Goal: Task Accomplishment & Management: Complete application form

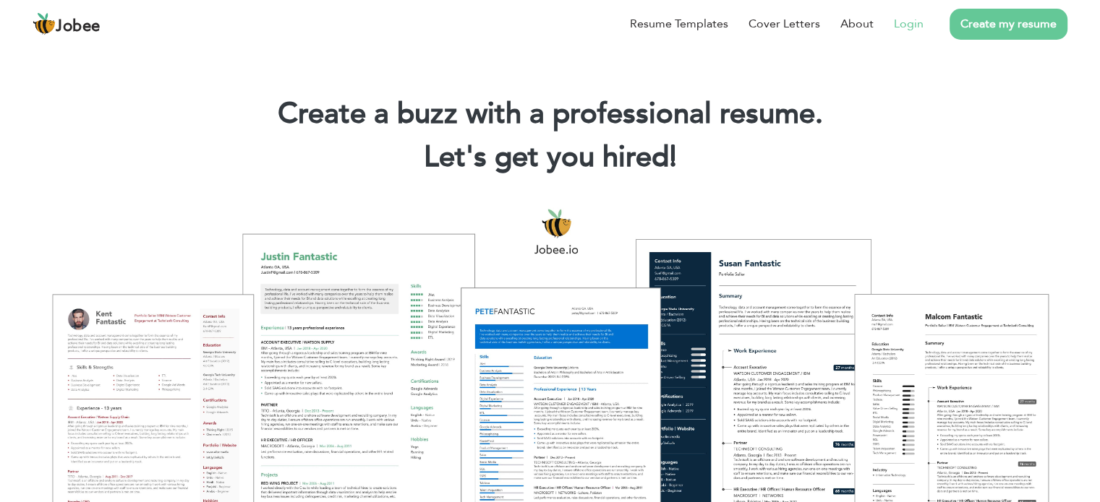
click at [910, 26] on link "Login" at bounding box center [909, 23] width 30 height 17
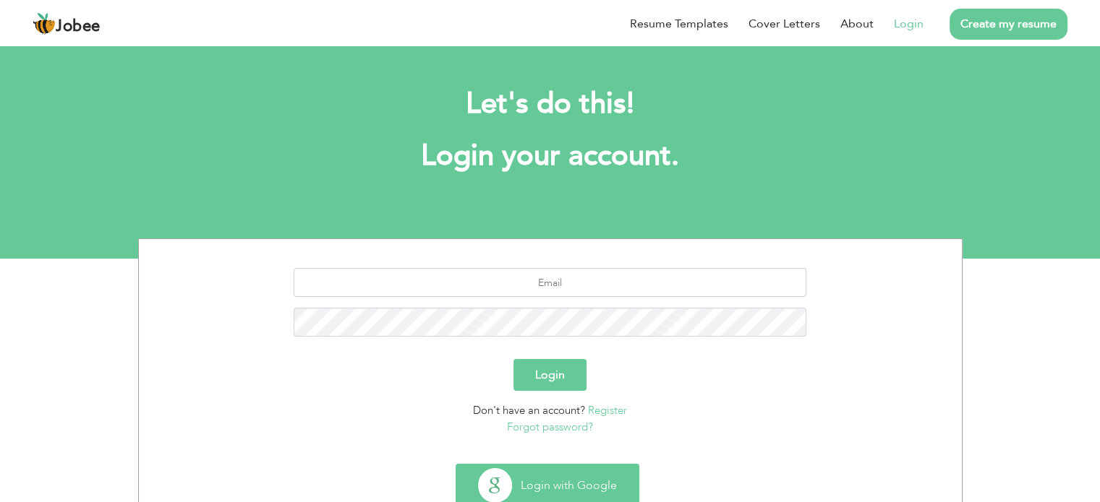
click at [561, 482] on button "Login with Google" at bounding box center [547, 486] width 182 height 42
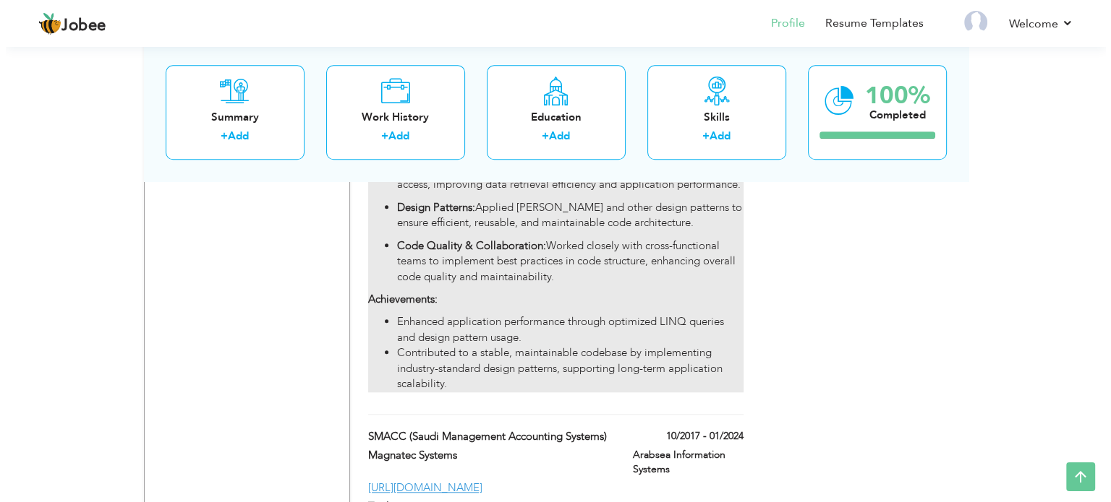
scroll to position [1301, 0]
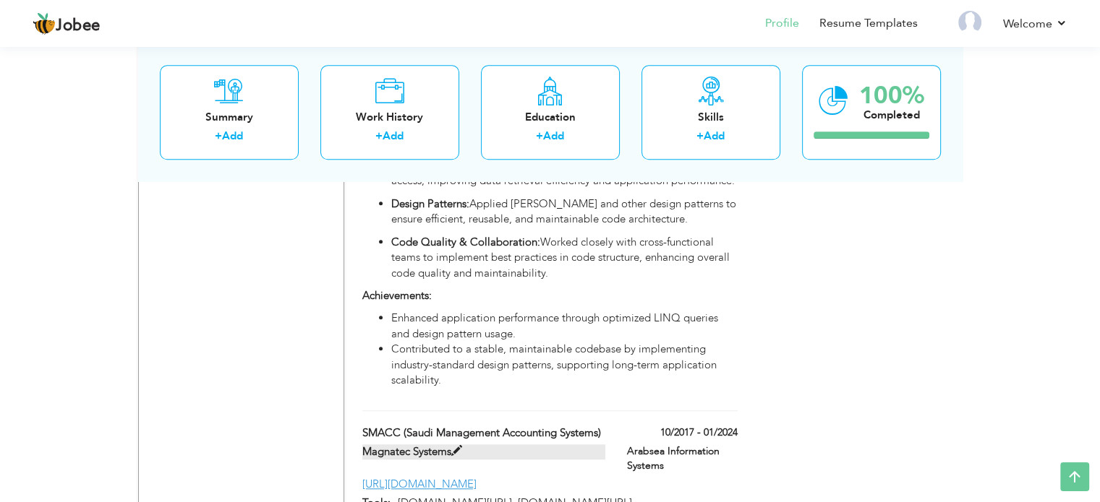
click at [454, 446] on span at bounding box center [456, 451] width 11 height 11
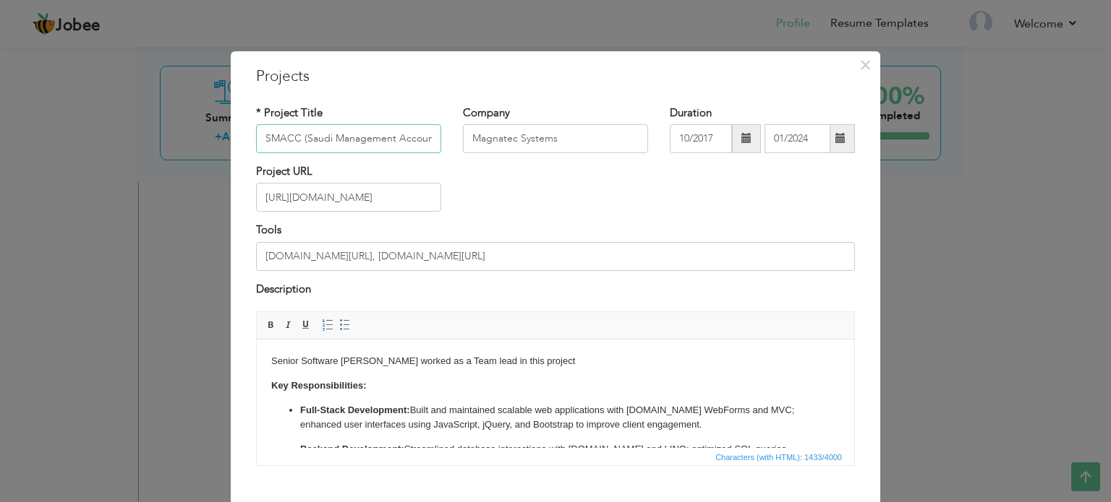
scroll to position [0, 58]
click at [926, 242] on div "× Projects * Project Title SMACC (Saudi Management Accounting Systems) Company …" at bounding box center [555, 251] width 1111 height 502
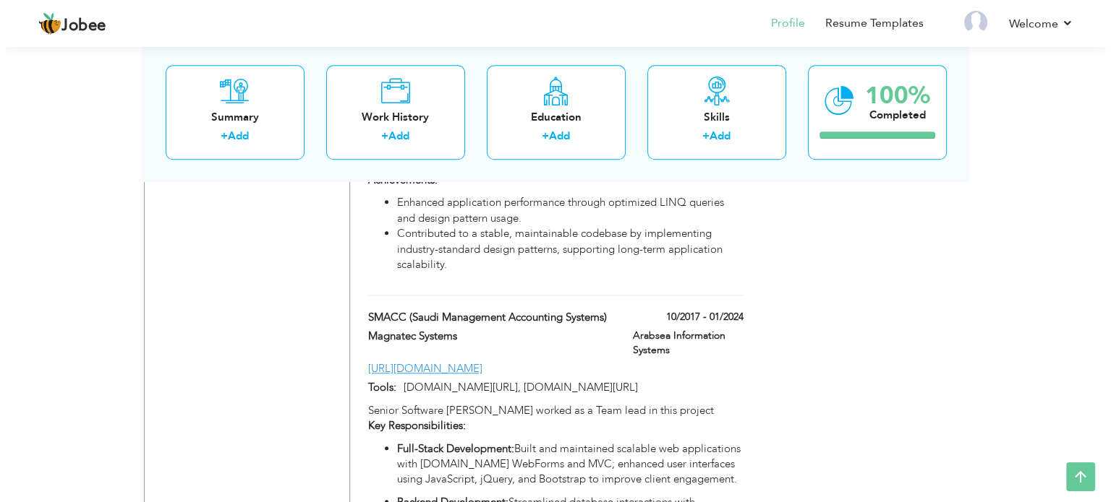
scroll to position [1416, 0]
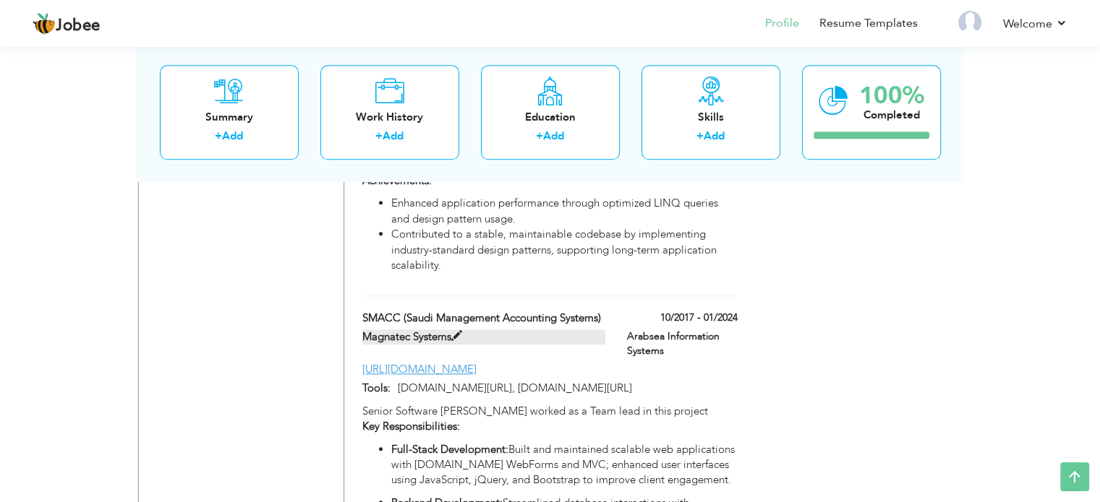
click at [454, 331] on span at bounding box center [456, 336] width 11 height 11
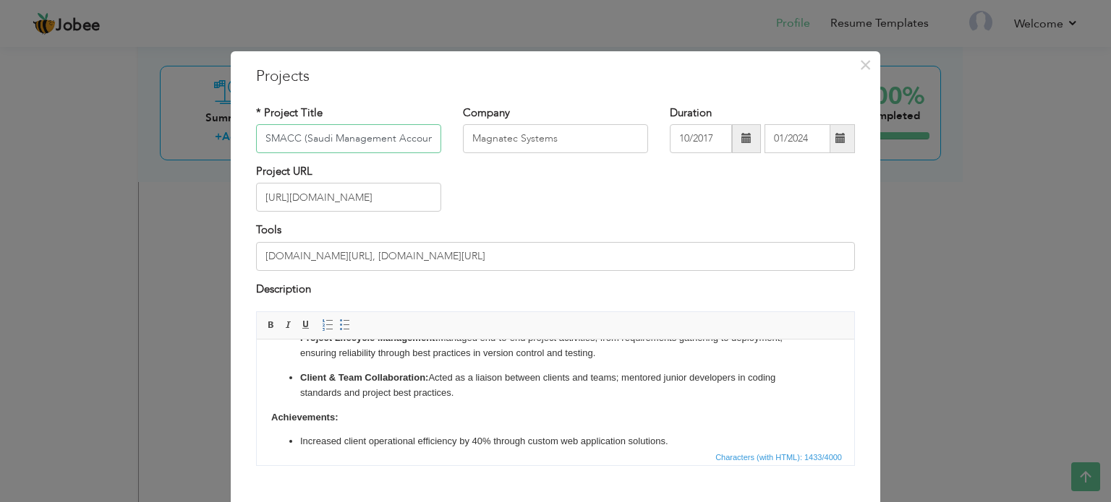
scroll to position [236, 0]
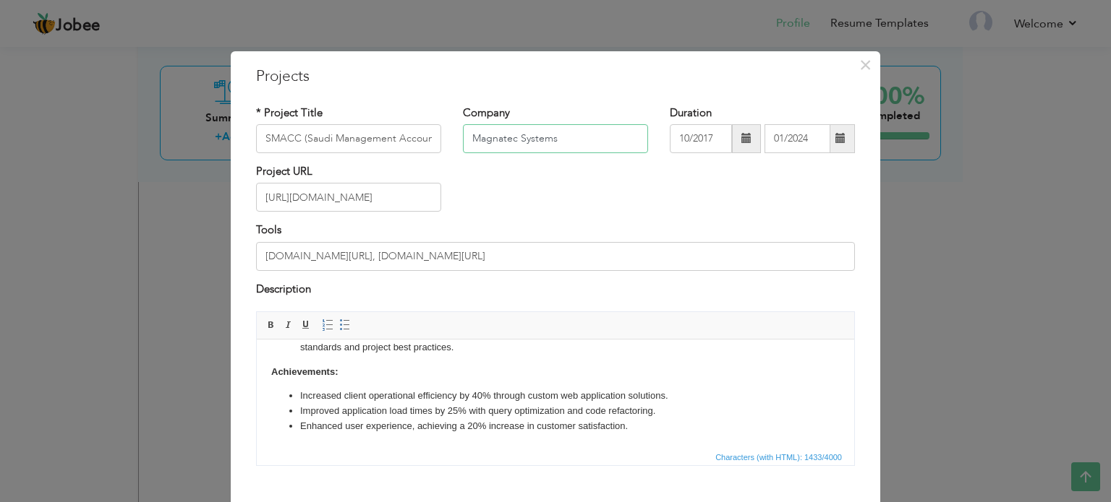
click at [573, 132] on input "Magnatec Systems" at bounding box center [555, 138] width 185 height 29
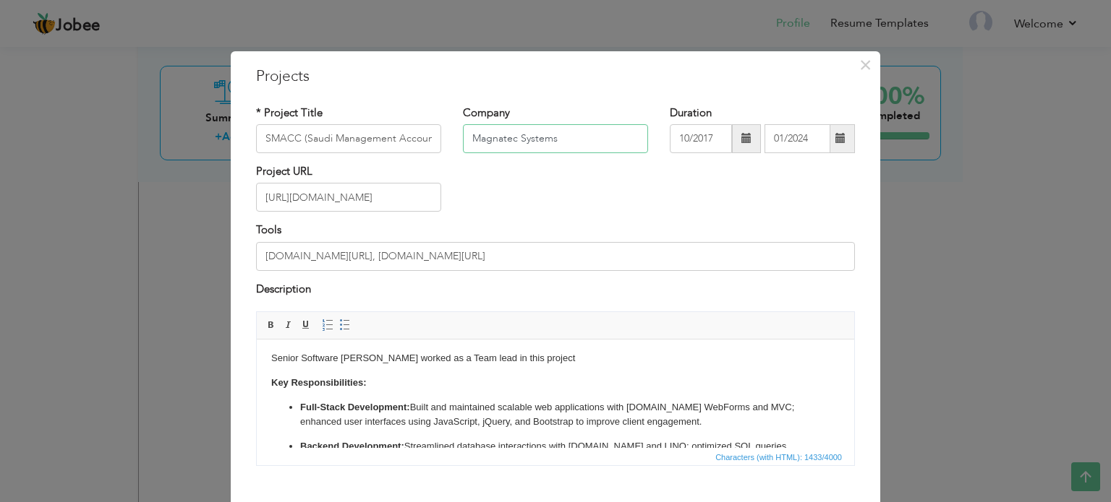
scroll to position [0, 0]
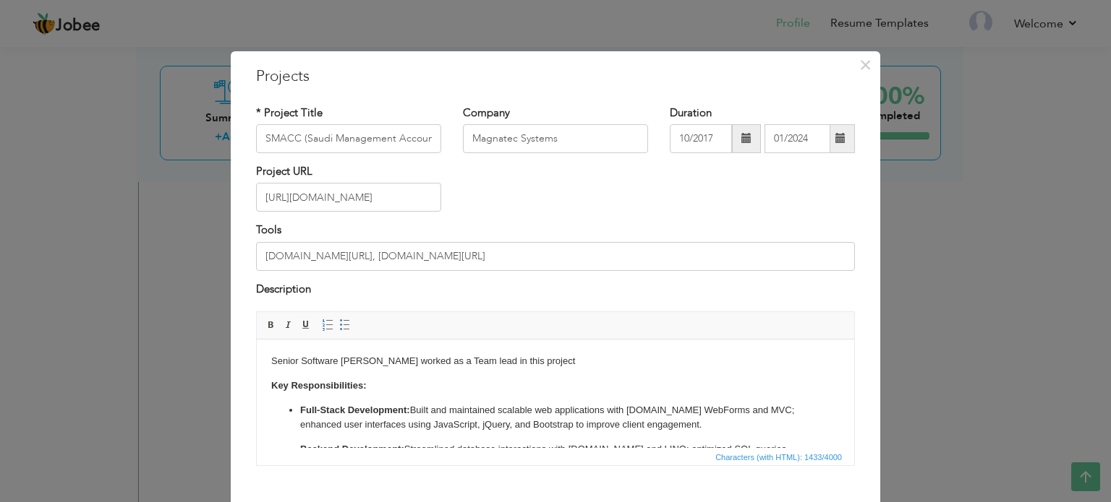
click at [567, 364] on body "Senior Software Enginner worked as a Team lead in this project Key Responsibili…" at bounding box center [555, 512] width 568 height 316
click at [273, 360] on body "Senior Software Enginner worked as a Team lead in this project Key Responsibili…" at bounding box center [555, 512] width 568 height 316
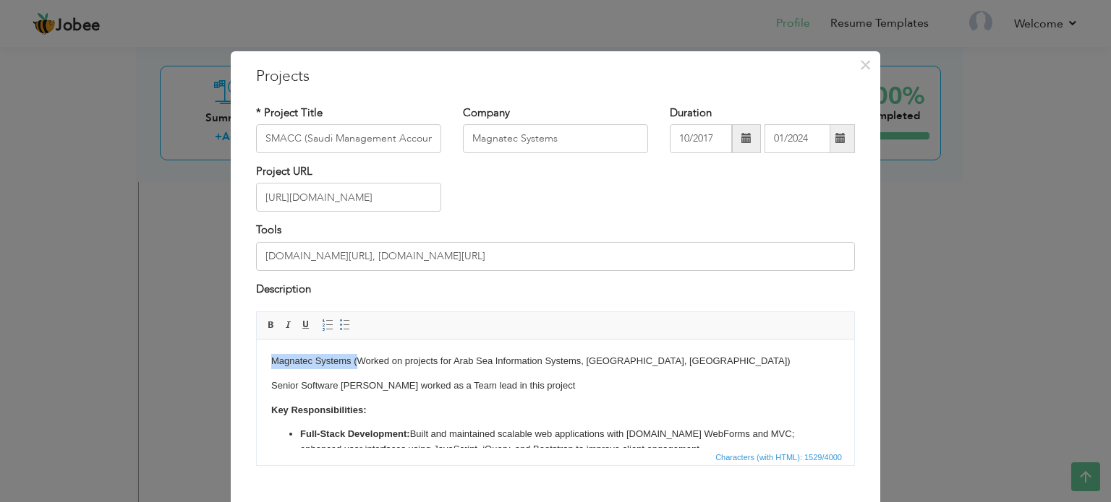
drag, startPoint x: 357, startPoint y: 362, endPoint x: 269, endPoint y: 357, distance: 88.4
click at [684, 356] on p "Magnatec Systems (Worked on projects for Arab Sea Information Systems, Riyadh, …" at bounding box center [555, 361] width 568 height 15
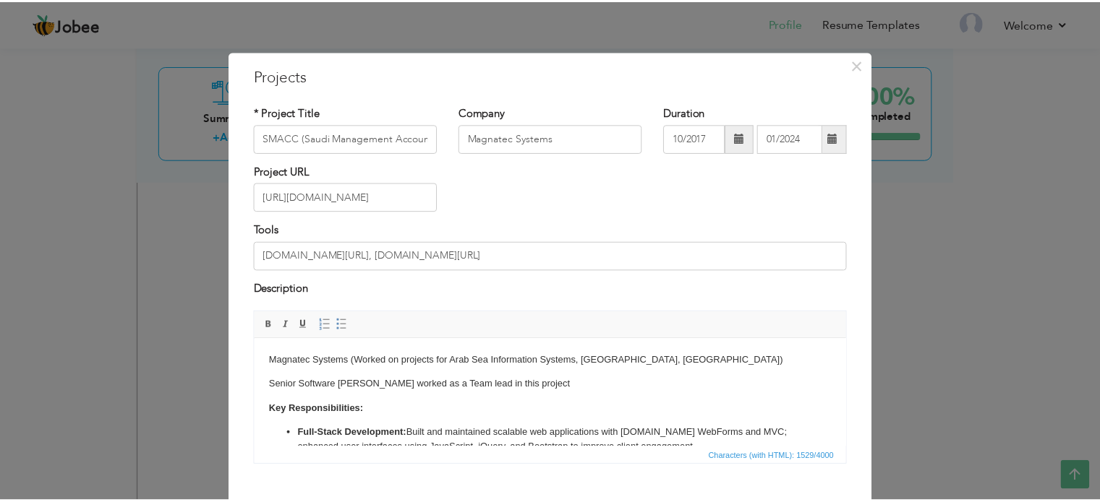
scroll to position [80, 0]
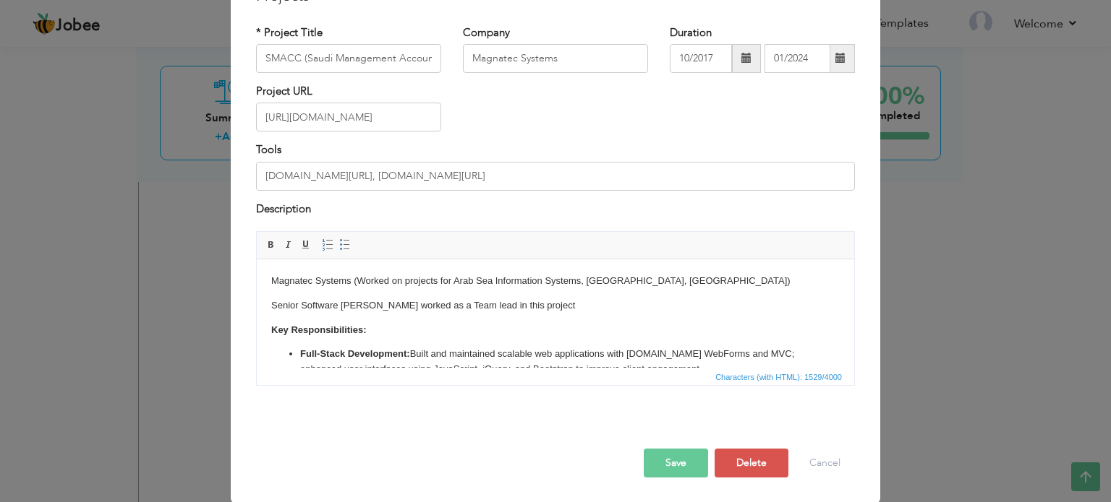
click at [668, 466] on button "Save" at bounding box center [675, 463] width 64 height 29
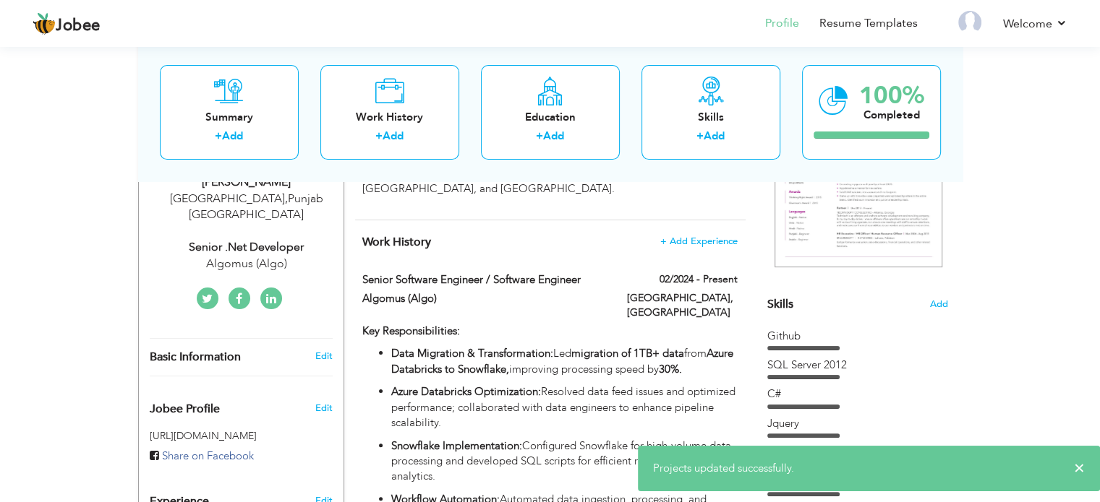
scroll to position [0, 0]
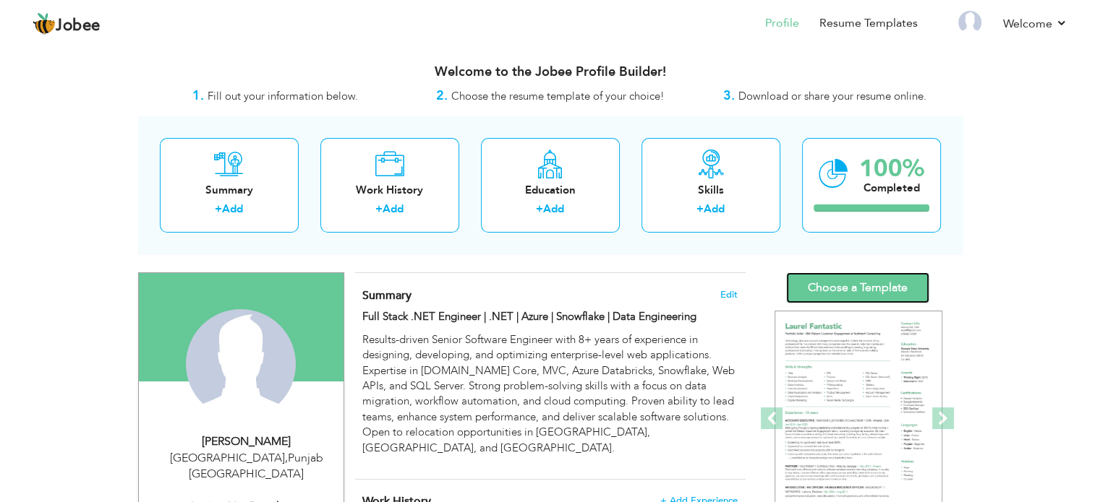
click at [883, 291] on link "Choose a Template" at bounding box center [857, 288] width 143 height 31
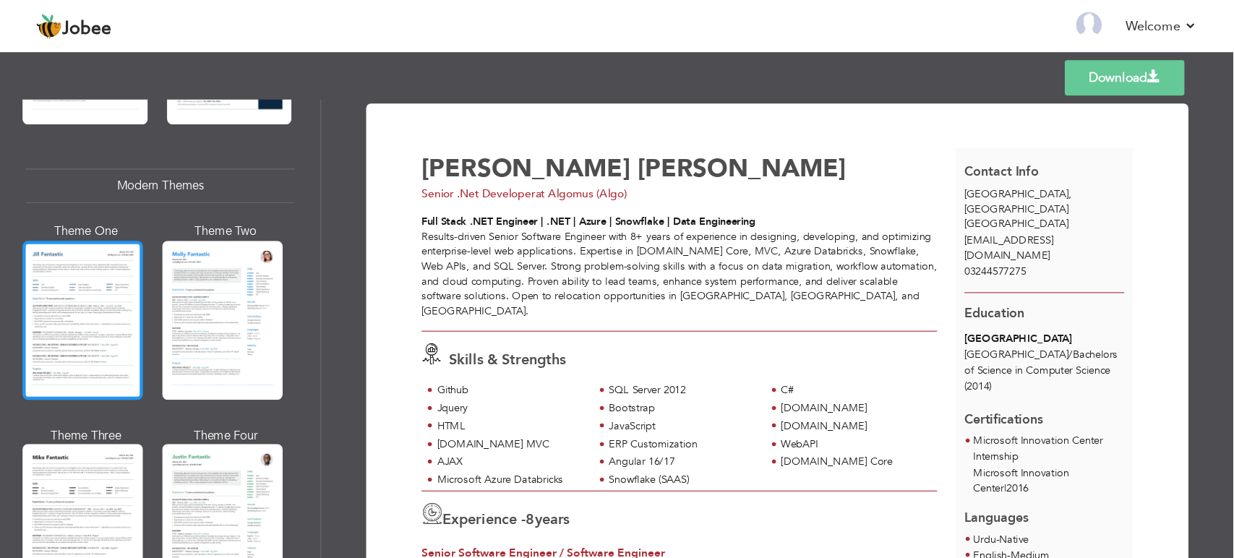
scroll to position [795, 0]
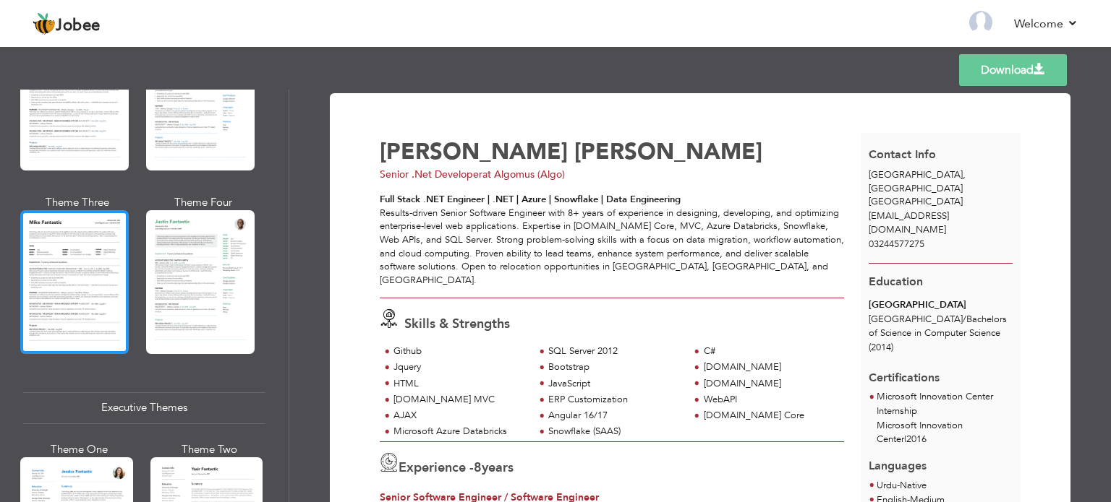
click at [98, 286] on div at bounding box center [74, 281] width 108 height 143
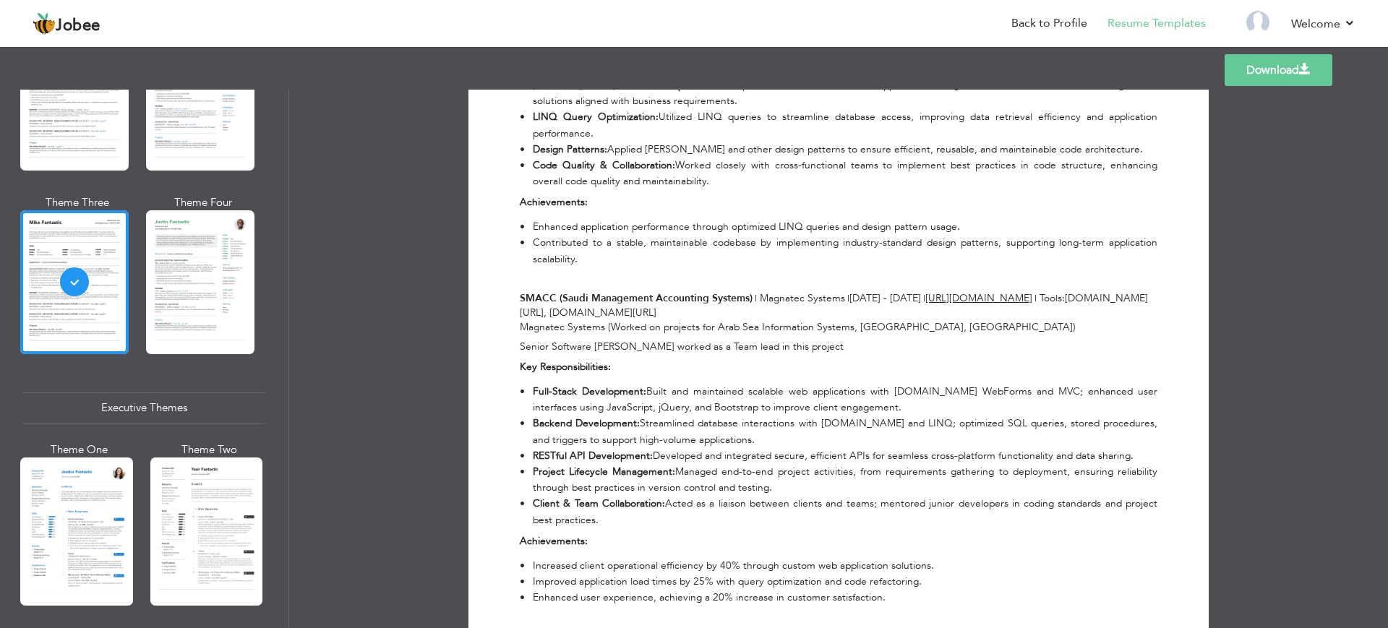
scroll to position [1085, 0]
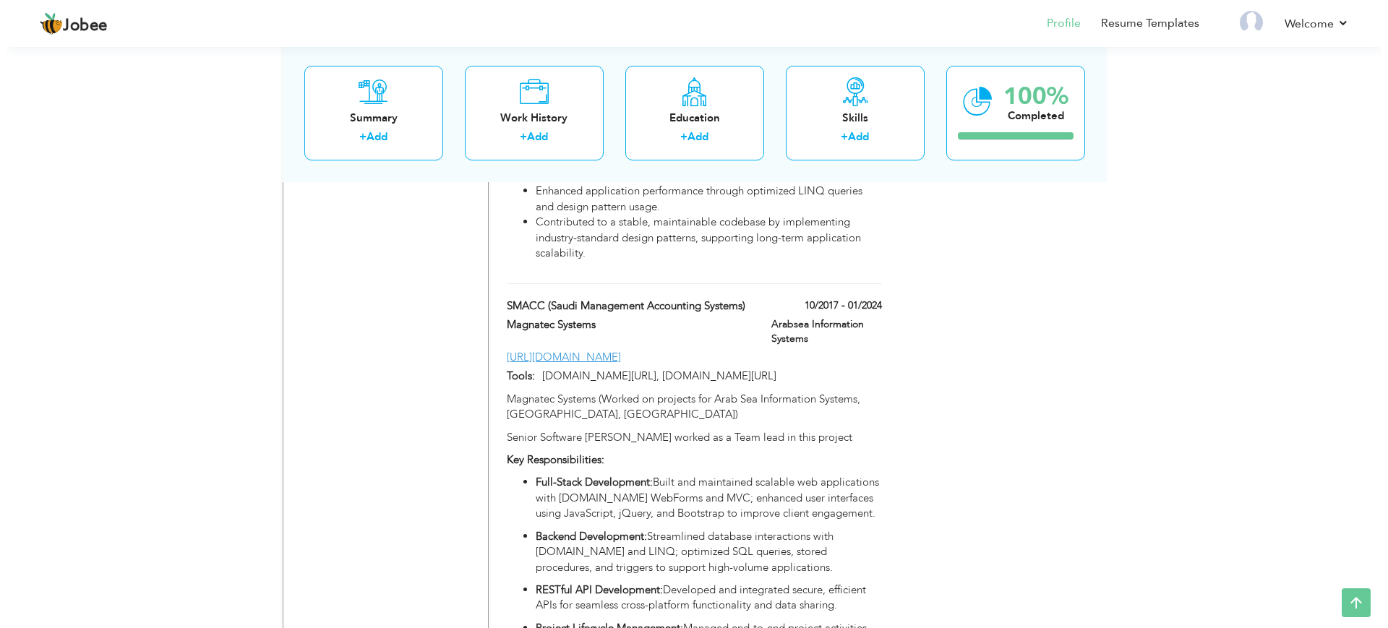
scroll to position [1461, 0]
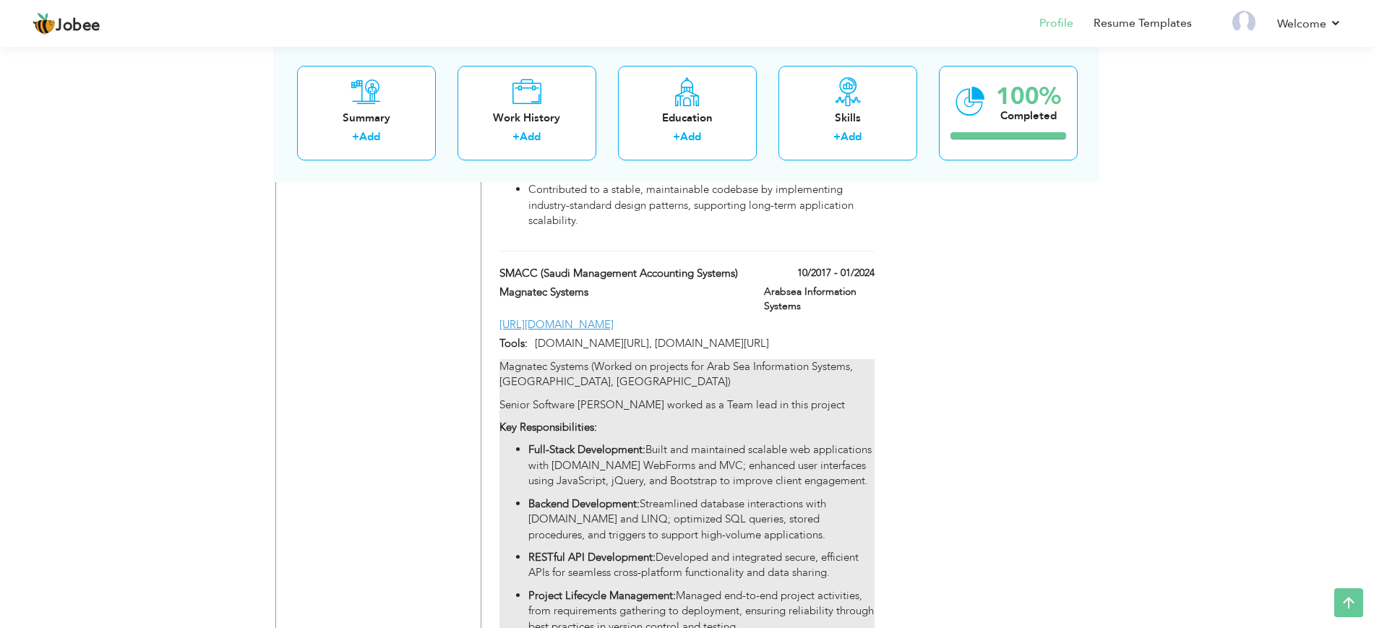
click at [852, 359] on p "Magnatec Systems (Worked on projects for Arab Sea Information Systems, Riyadh, …" at bounding box center [687, 374] width 375 height 31
type input "SMACC (Saudi Management Accounting Systems)"
type input "Magnatec Systems"
type input "10/2017"
type input "01/2024"
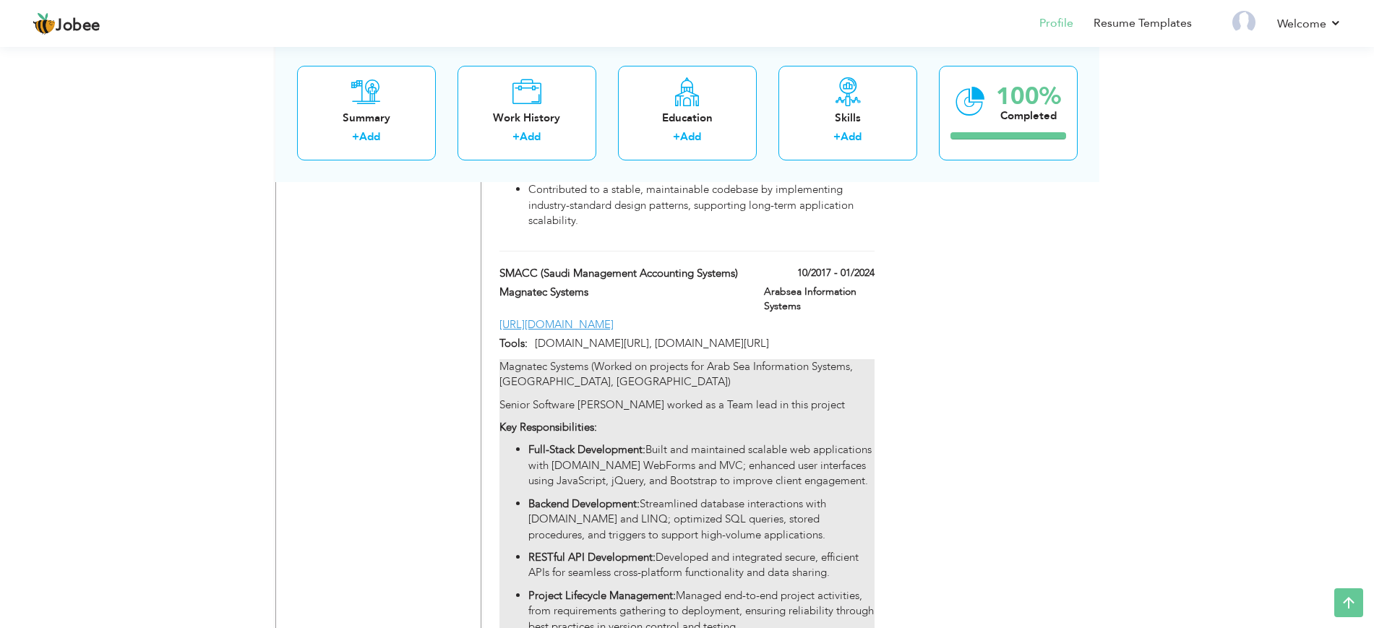
type input "[URL][DOMAIN_NAME]"
type input "[DOMAIN_NAME][URL], [DOMAIN_NAME][URL]"
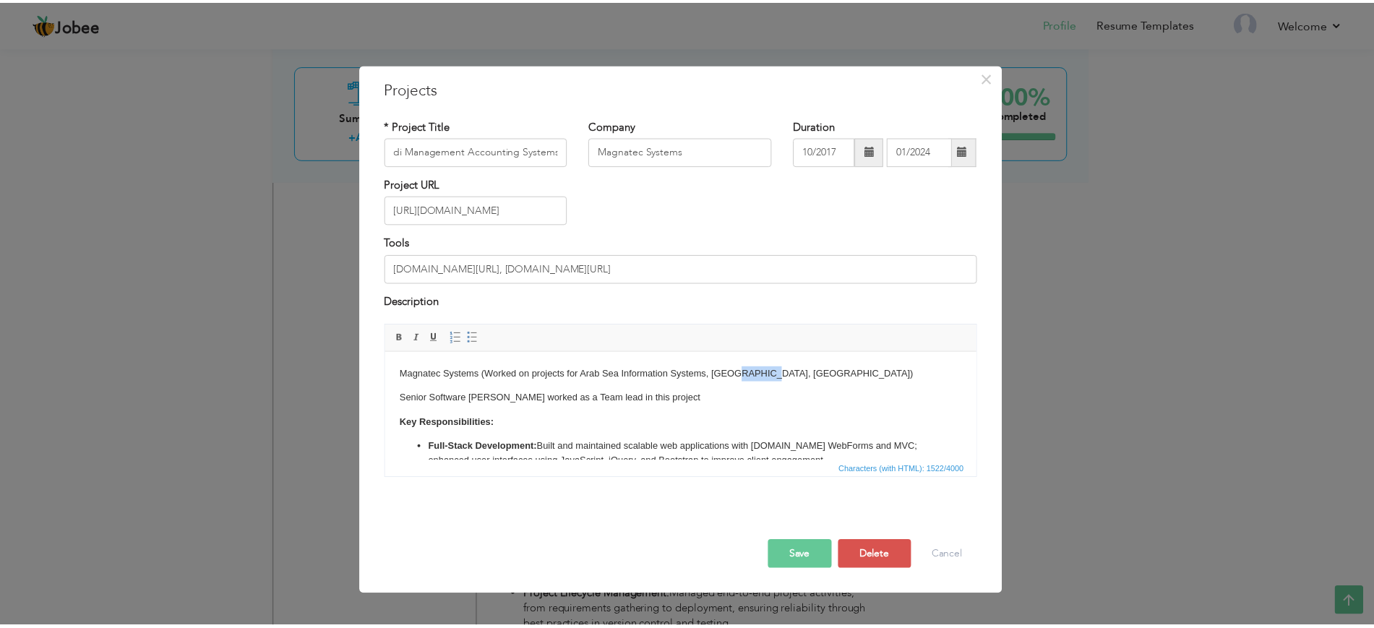
scroll to position [0, 0]
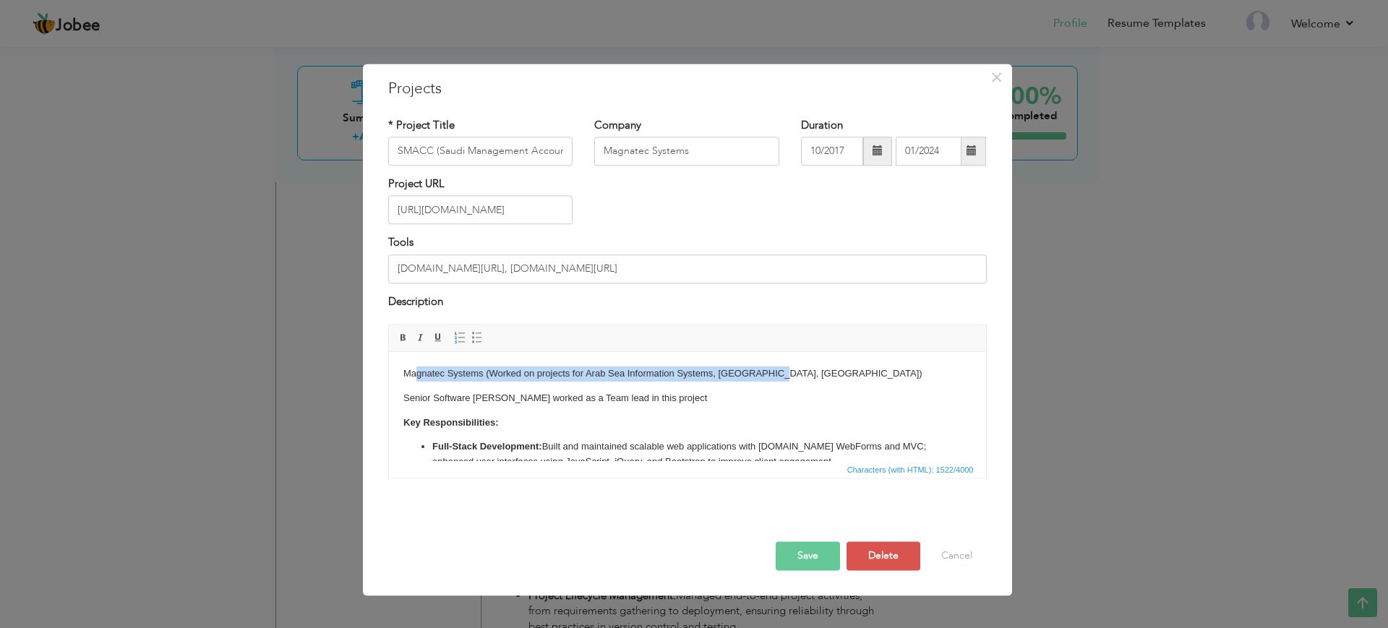
drag, startPoint x: 784, startPoint y: 373, endPoint x: 419, endPoint y: 371, distance: 365.8
click at [417, 371] on p "Magnatec Systems (Worked on projects for Arab Sea Information Systems, Riyadh, …" at bounding box center [687, 374] width 568 height 15
click at [400, 372] on html "Magnatec Systems (Worked on projects for Arab Sea Information Systems, Riyadh, …" at bounding box center [686, 536] width 597 height 369
drag, startPoint x: 400, startPoint y: 372, endPoint x: 482, endPoint y: 369, distance: 82.5
click at [482, 369] on html "Magnatec Systems (Worked on projects for Arab Sea Information Systems, Riyadh, …" at bounding box center [686, 536] width 597 height 369
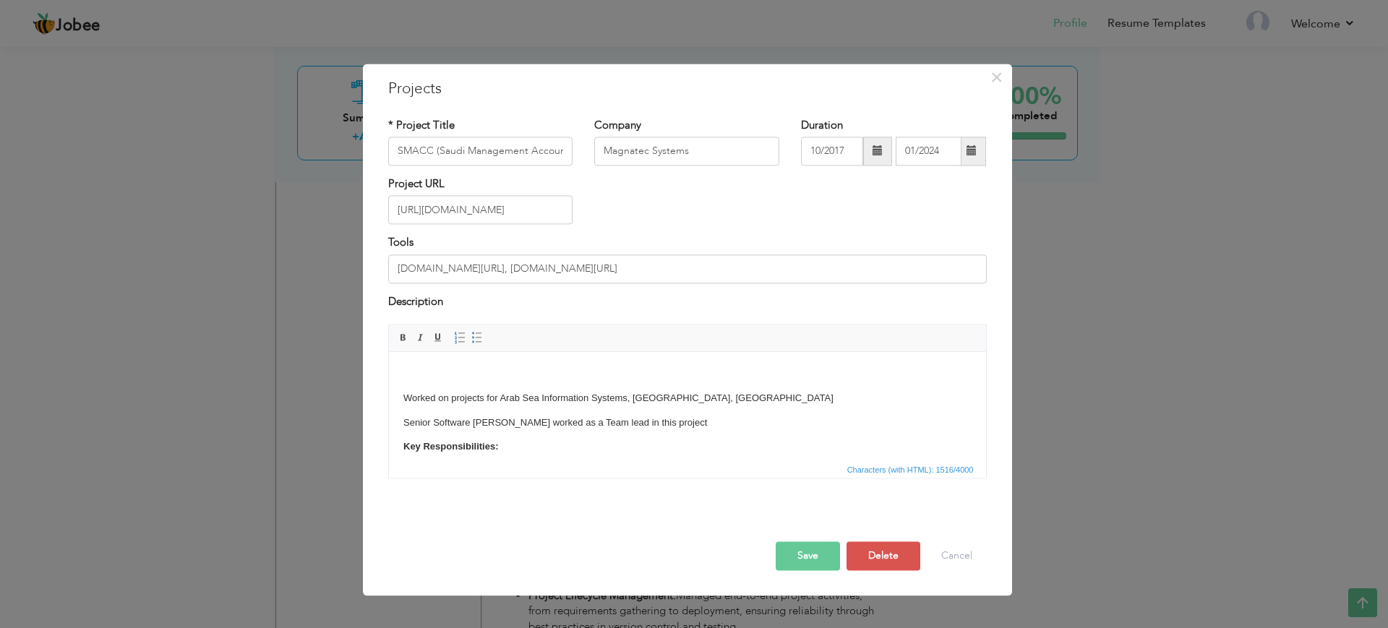
click at [809, 557] on button "Save" at bounding box center [808, 556] width 64 height 29
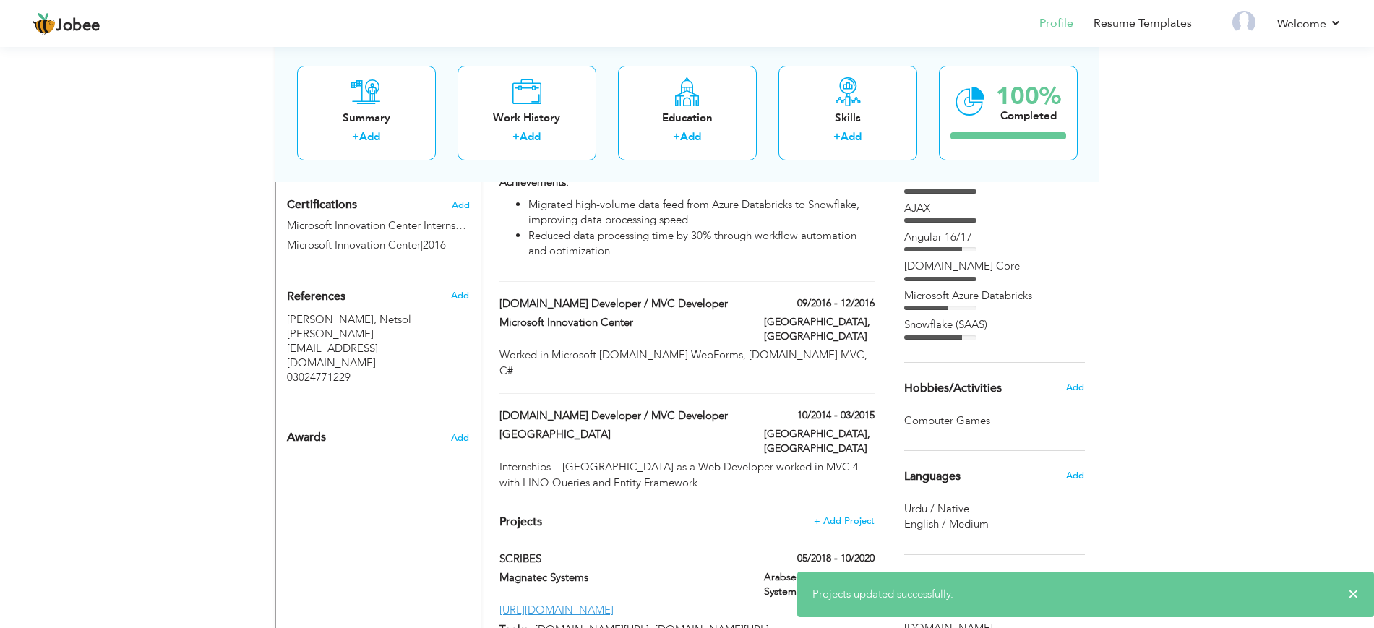
scroll to position [15, 0]
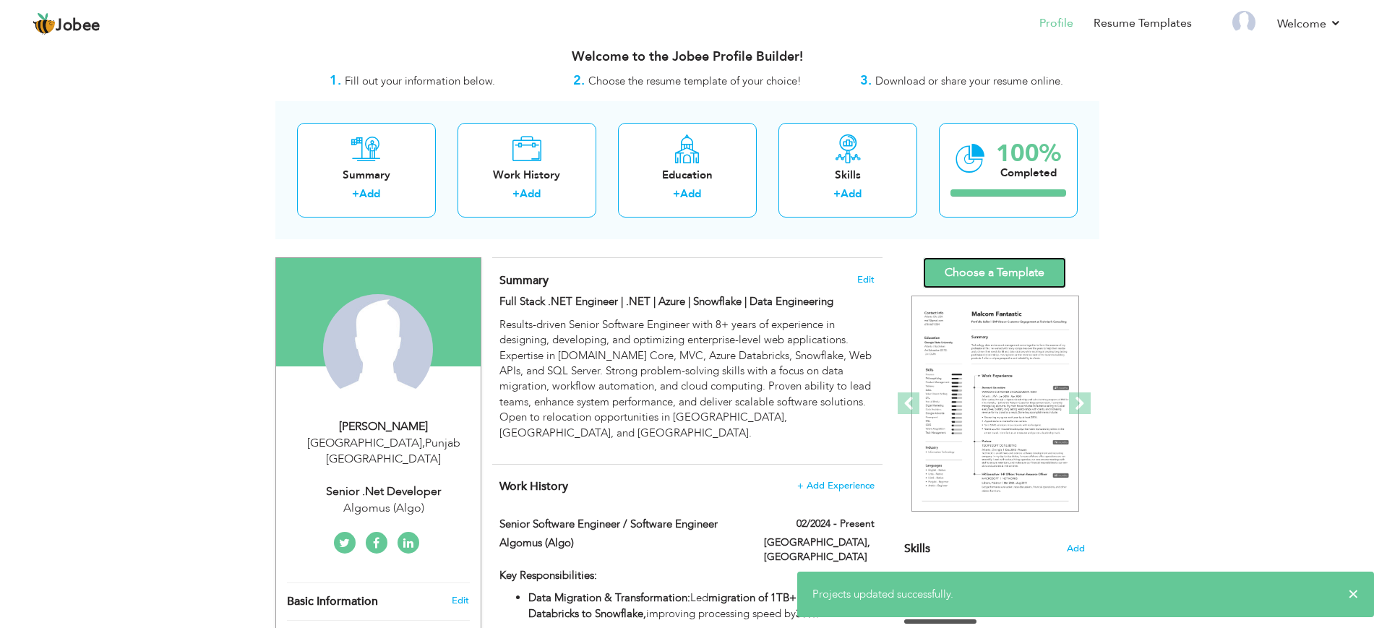
click at [1006, 281] on link "Choose a Template" at bounding box center [994, 272] width 143 height 31
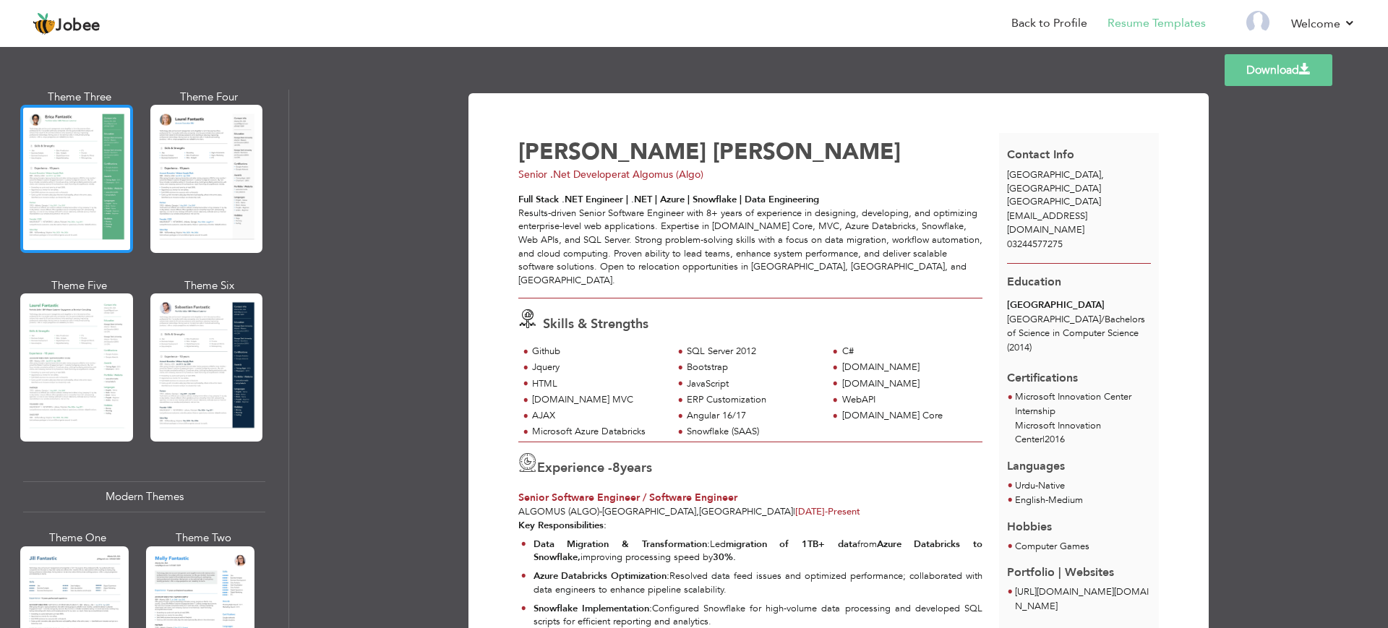
scroll to position [542, 0]
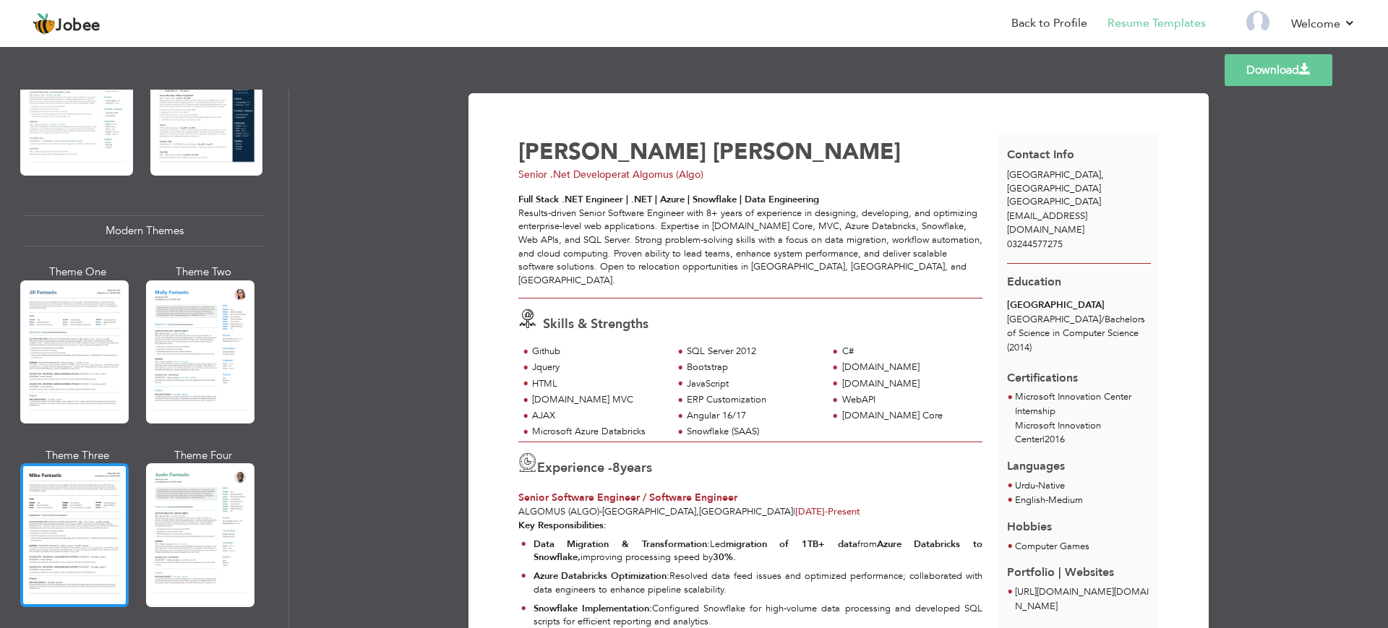
click at [85, 505] on div at bounding box center [74, 534] width 108 height 143
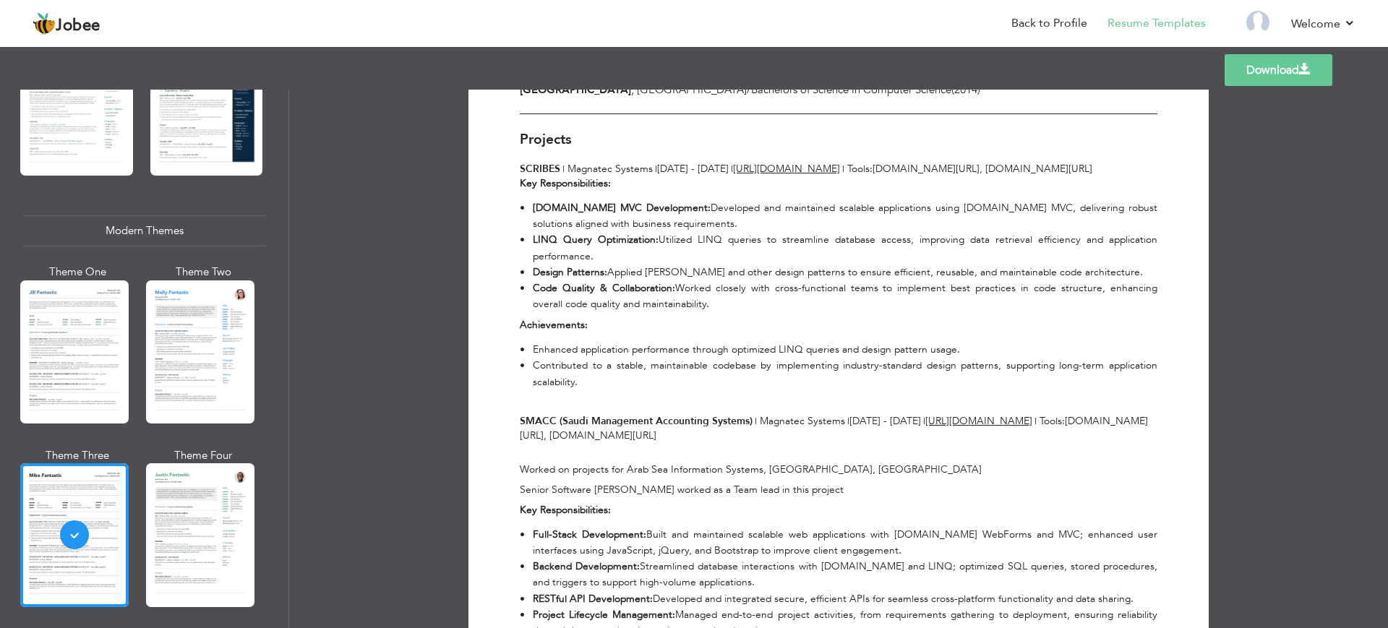
scroll to position [1085, 0]
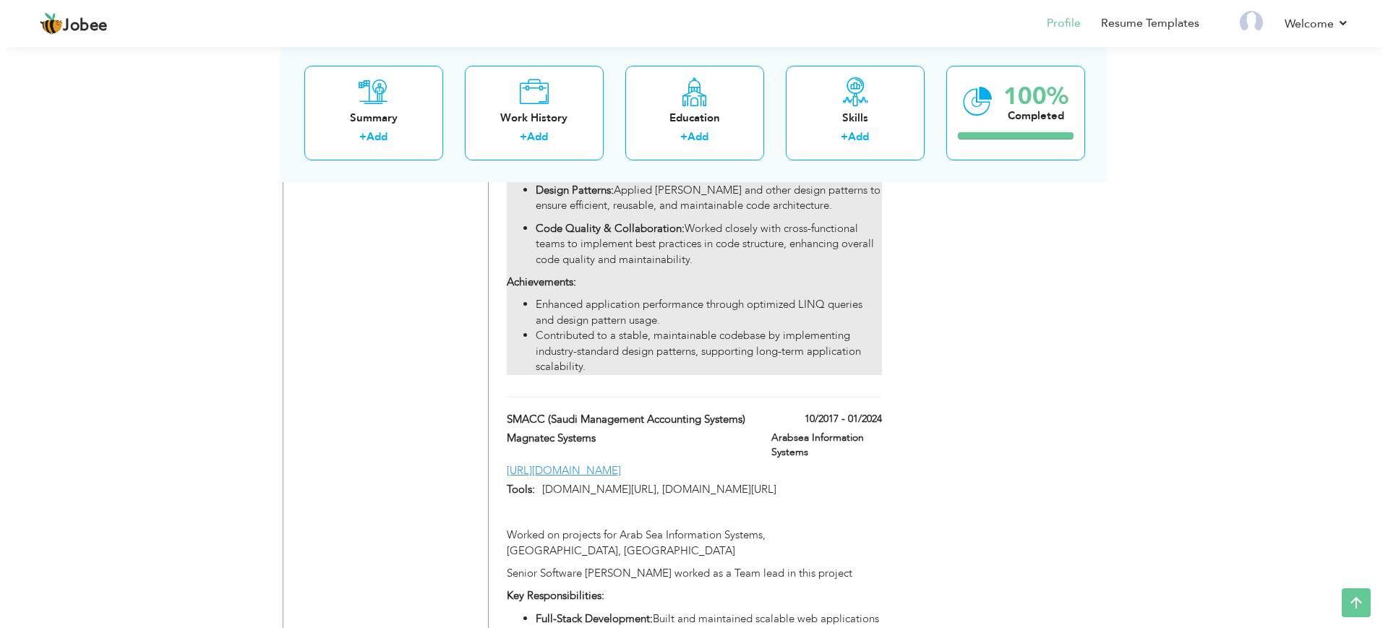
scroll to position [1455, 0]
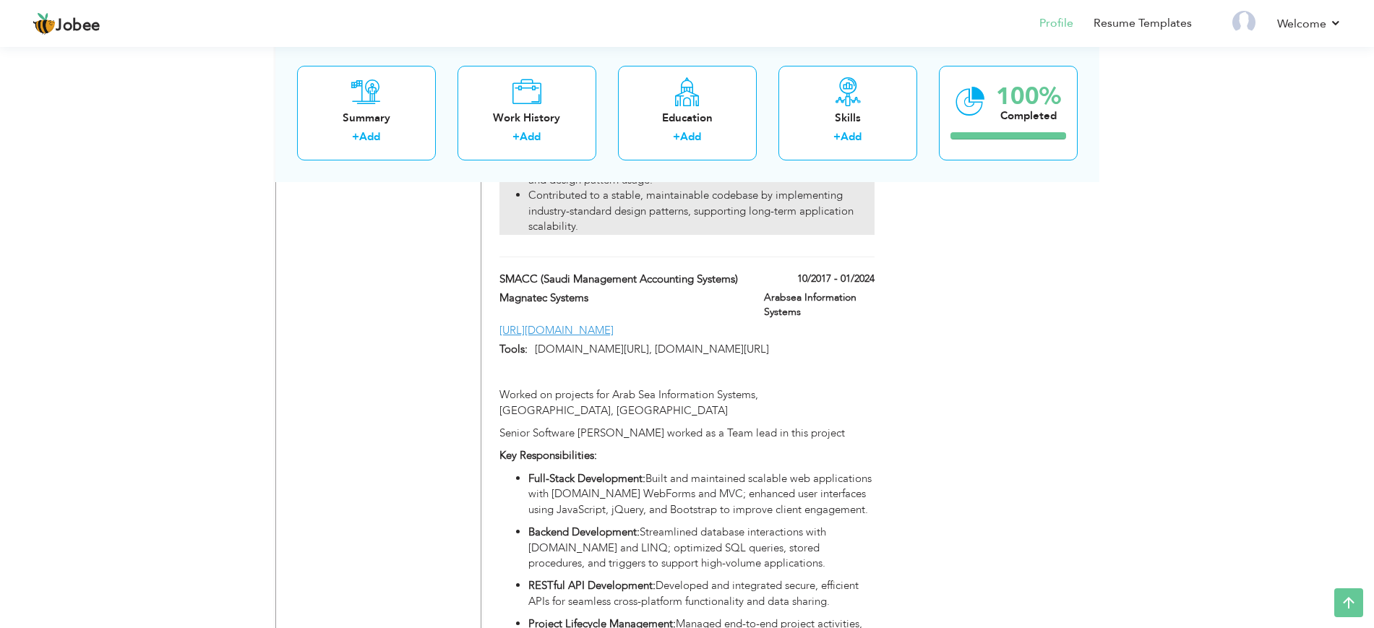
click at [732, 471] on p "Full-Stack Development: Built and maintained scalable web applications with ASP…" at bounding box center [702, 494] width 346 height 46
type input "SMACC (Saudi Management Accounting Systems)"
type input "Magnatec Systems"
type input "10/2017"
type input "01/2024"
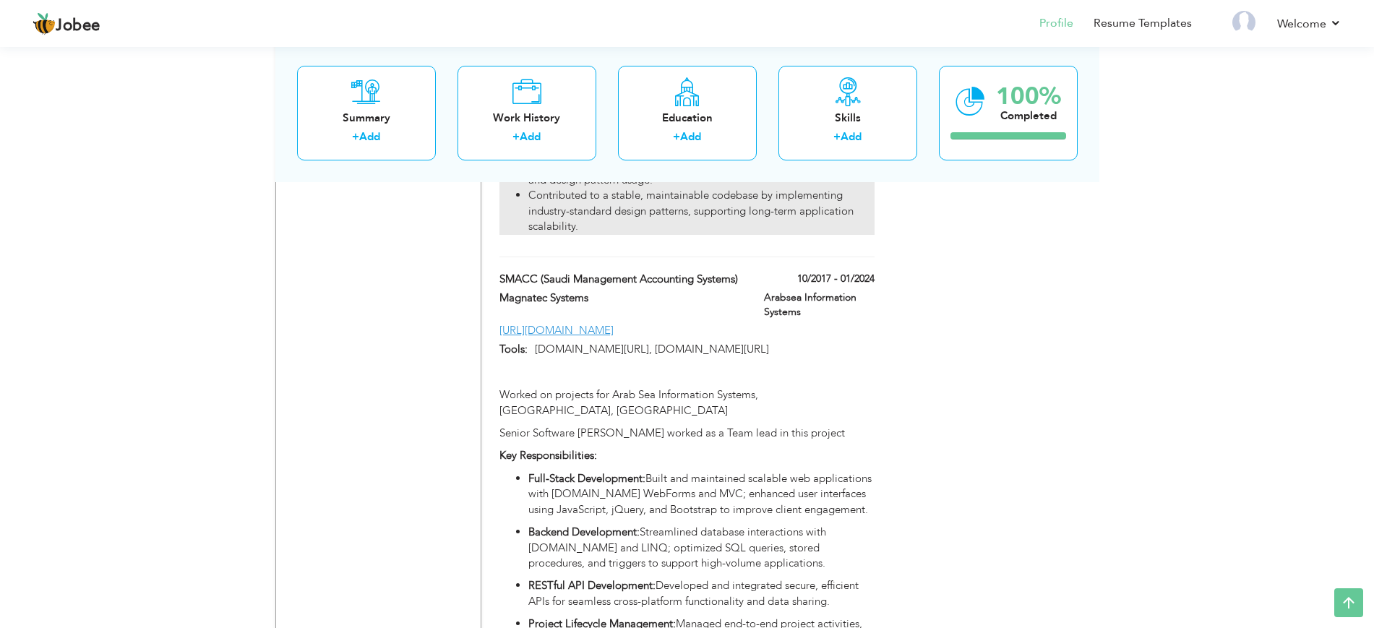
type input "[URL][DOMAIN_NAME]"
type input "[DOMAIN_NAME][URL], [DOMAIN_NAME][URL]"
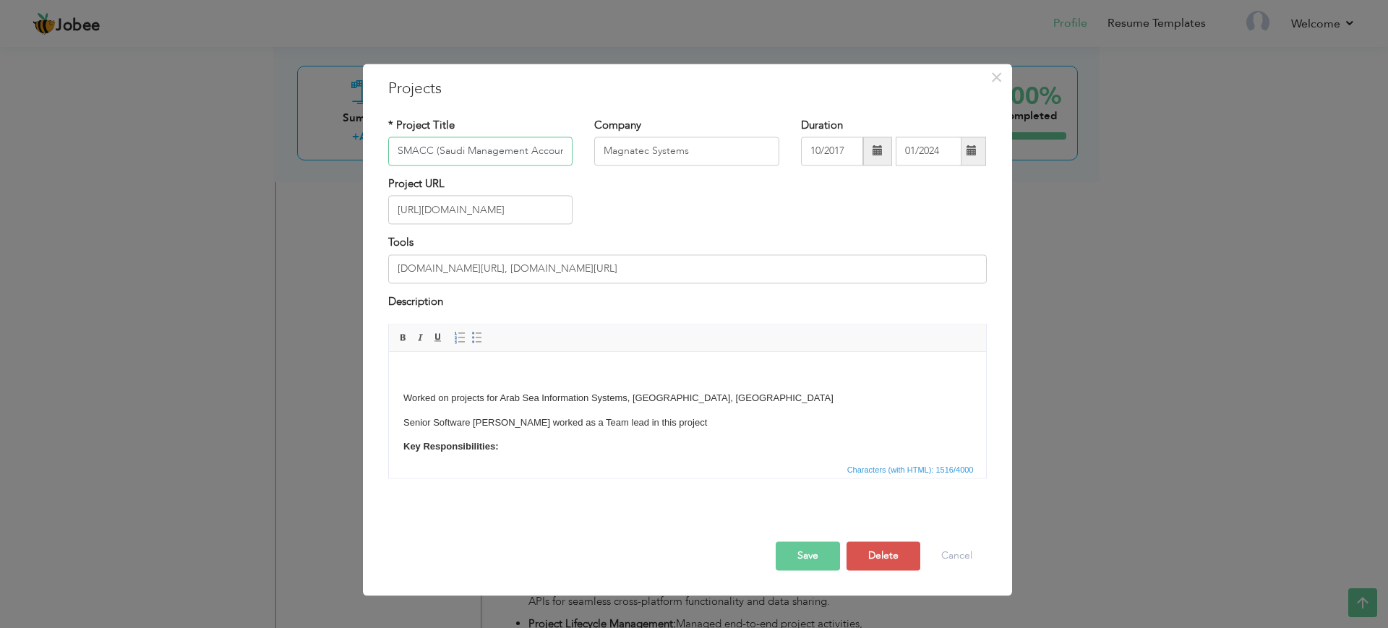
scroll to position [0, 59]
click at [463, 376] on p at bounding box center [687, 374] width 568 height 15
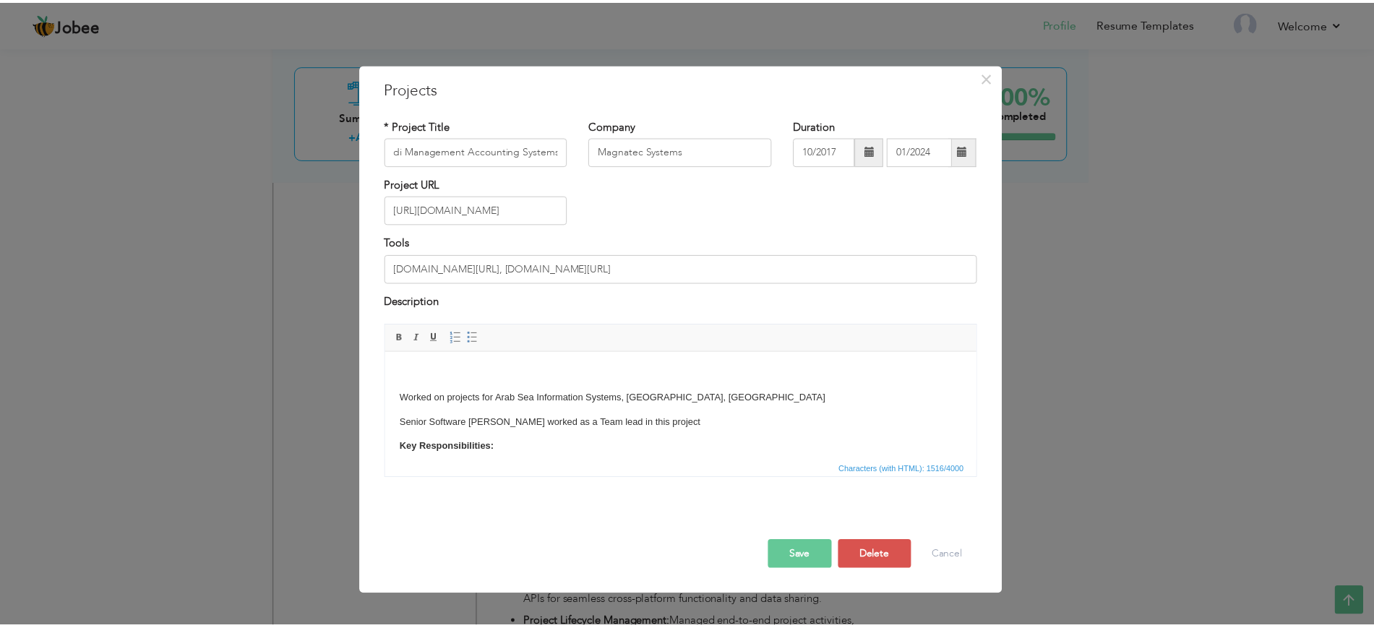
scroll to position [0, 0]
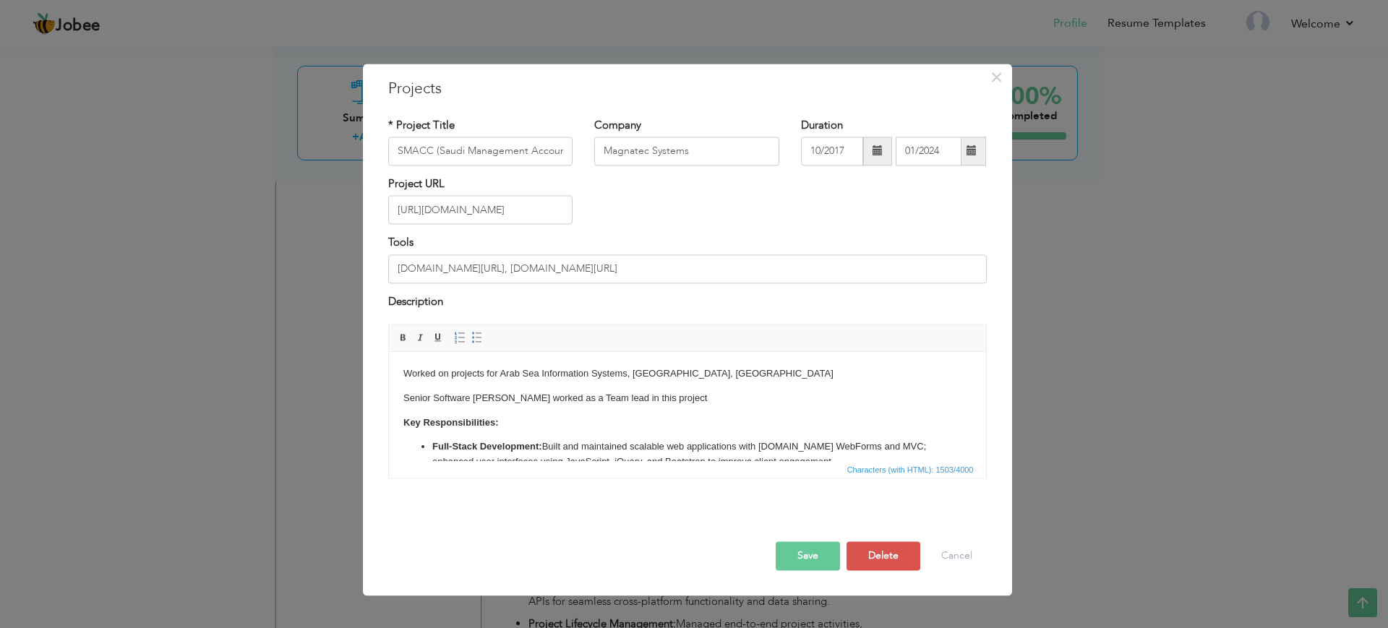
click at [804, 552] on button "Save" at bounding box center [808, 556] width 64 height 29
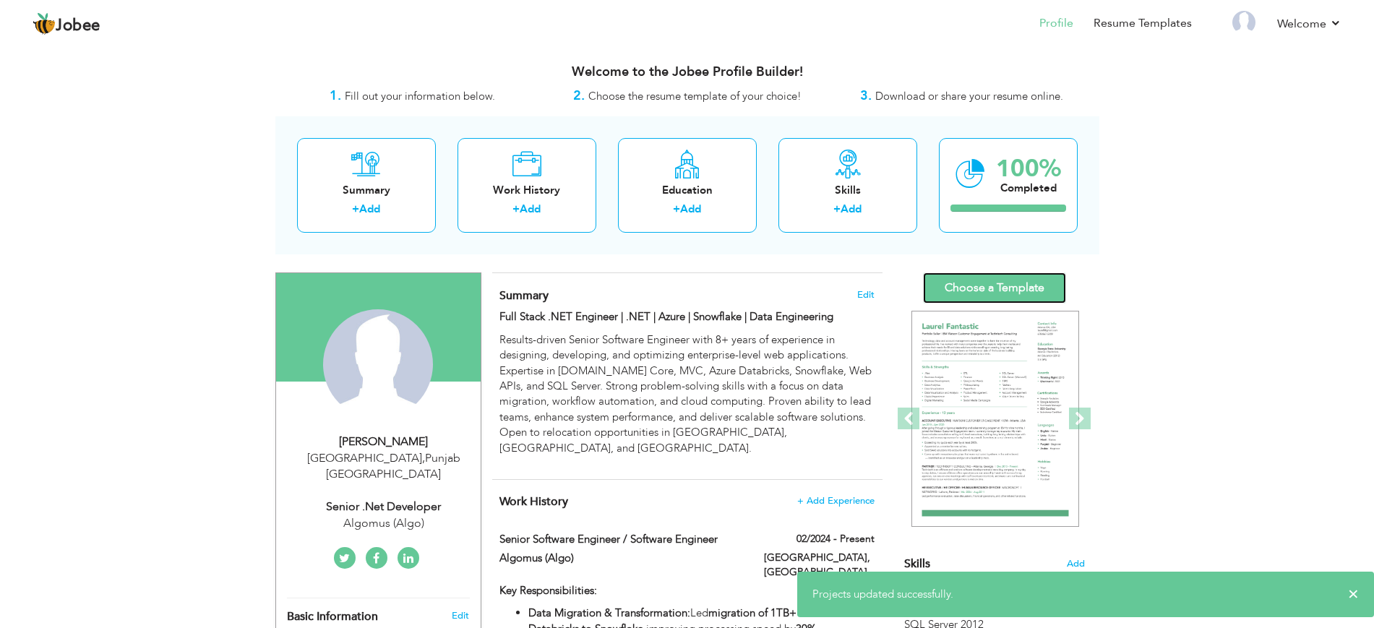
click at [1019, 291] on link "Choose a Template" at bounding box center [994, 288] width 143 height 31
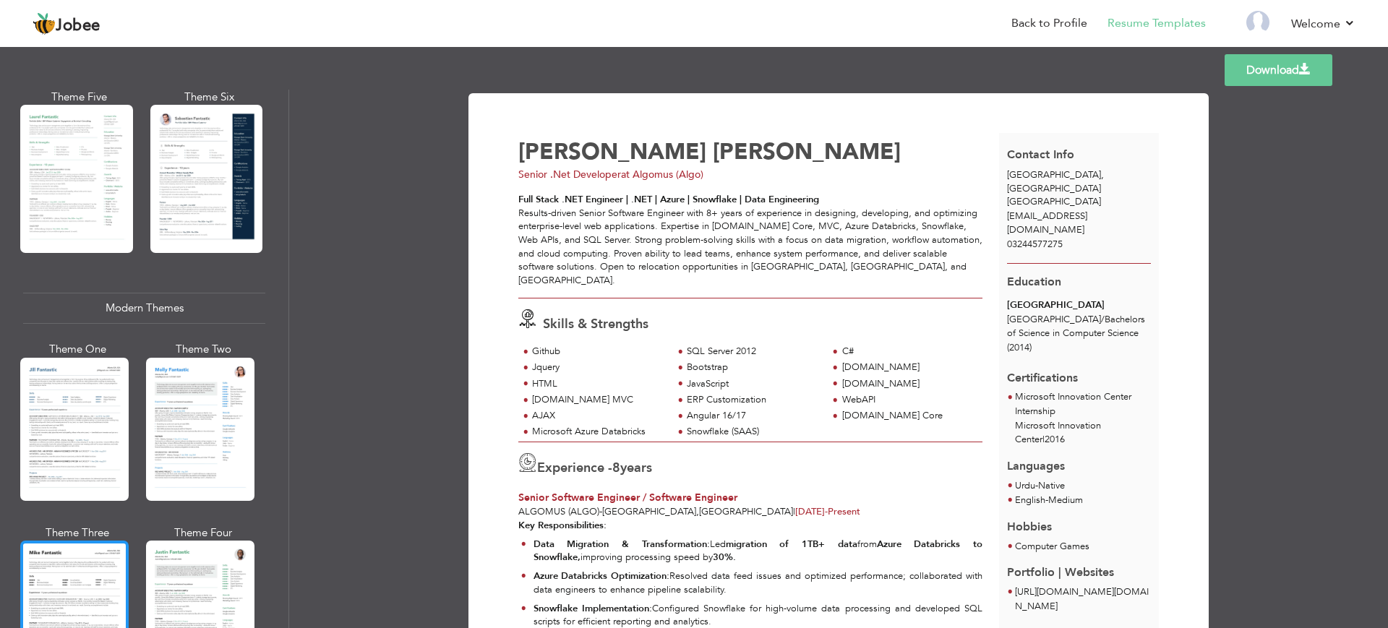
scroll to position [633, 0]
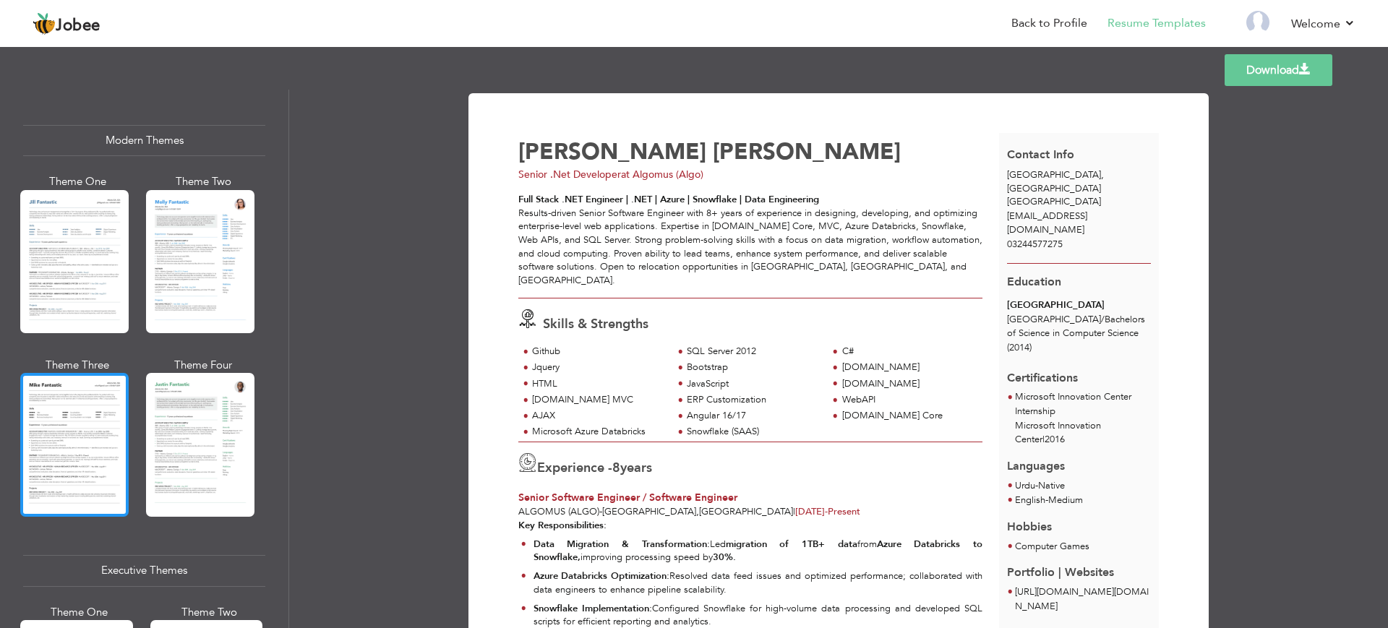
click at [101, 460] on div at bounding box center [74, 444] width 108 height 143
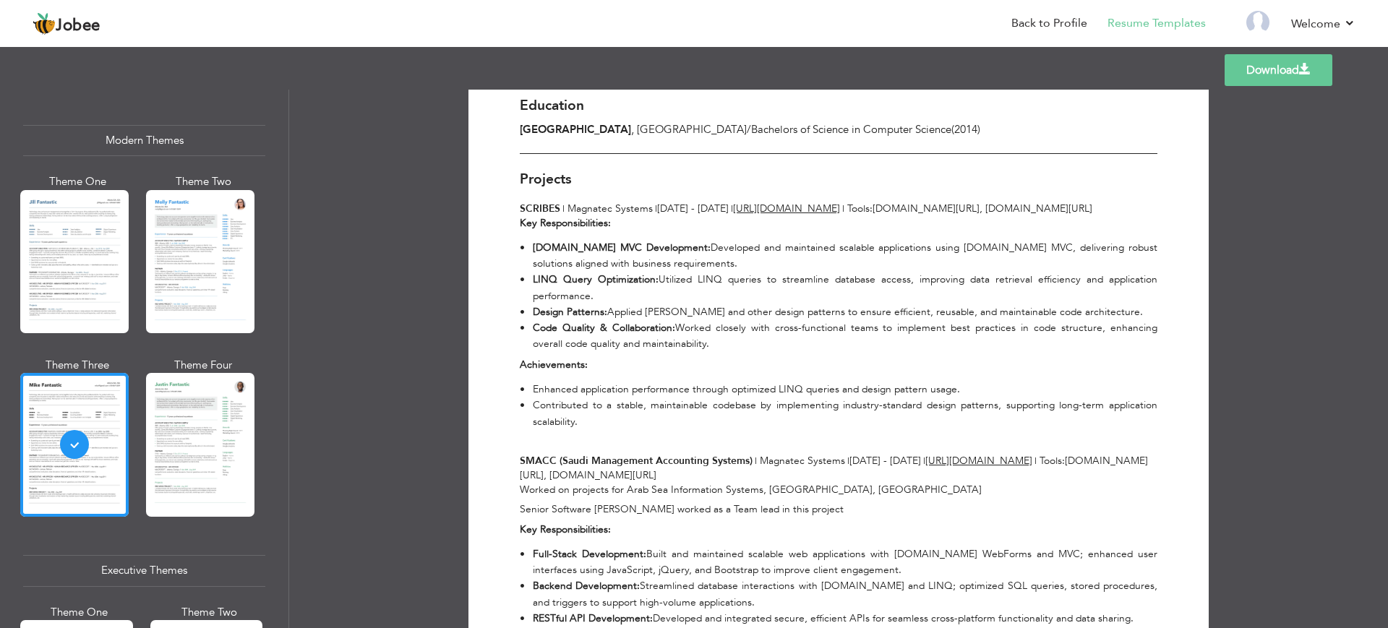
scroll to position [904, 0]
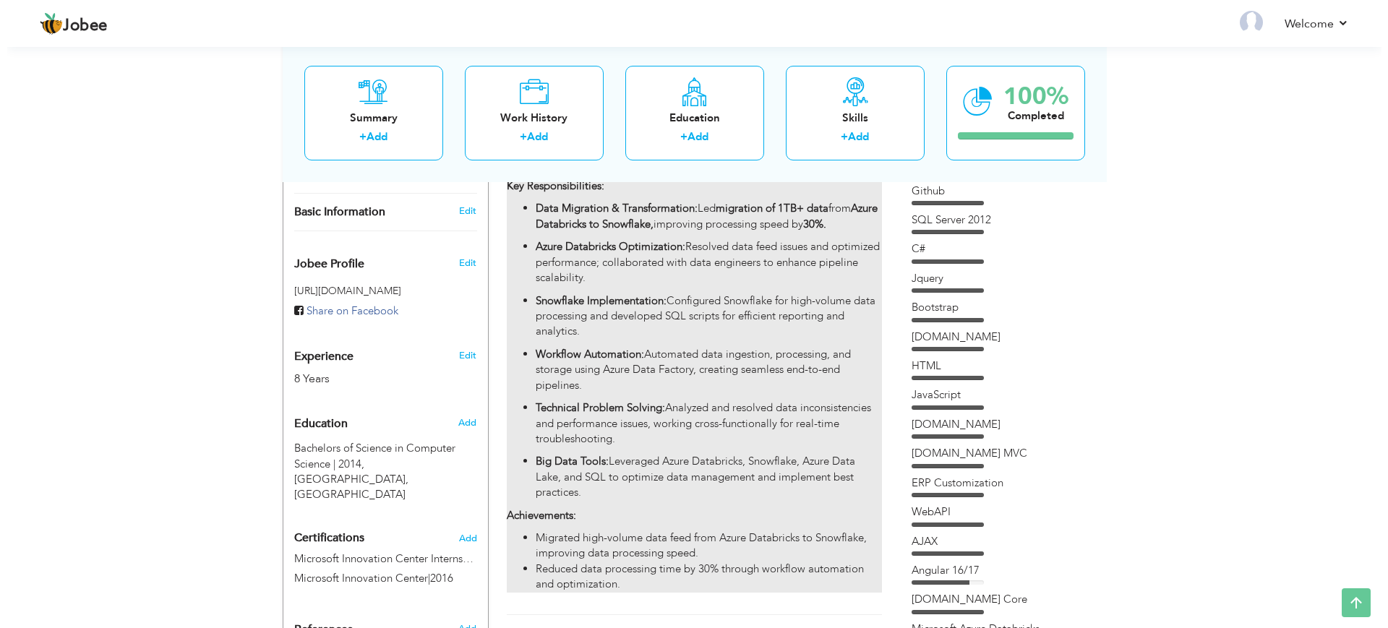
scroll to position [377, 0]
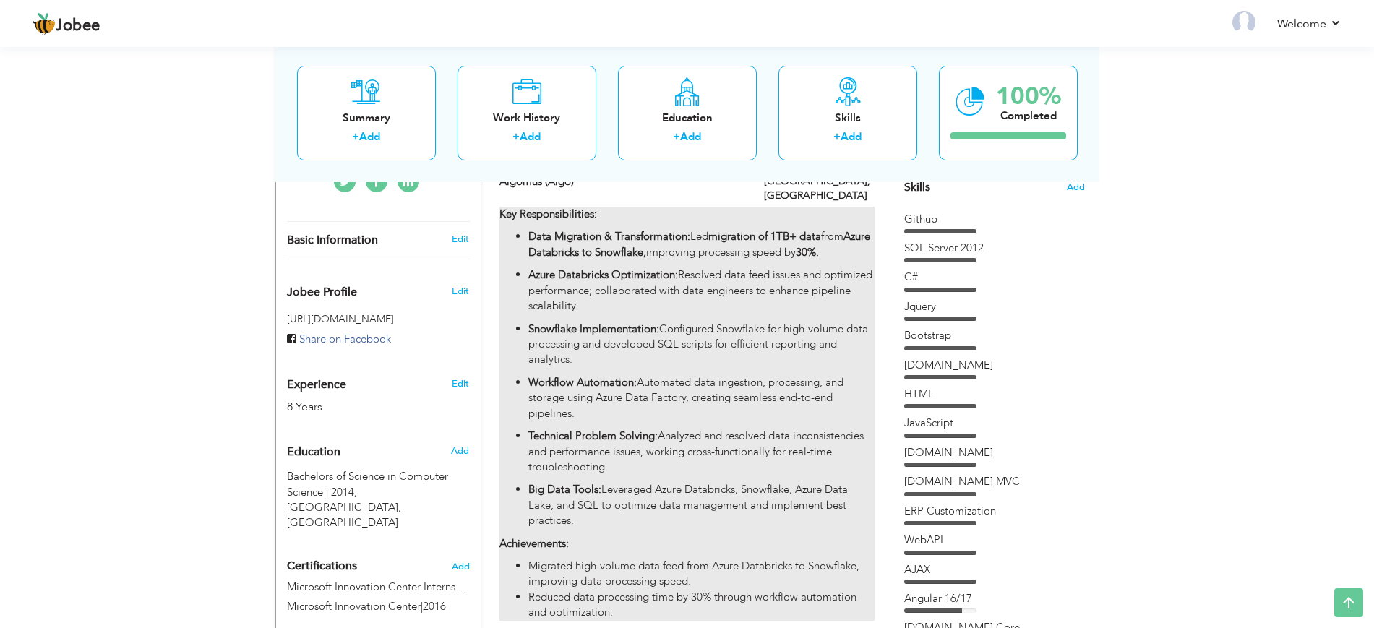
click at [761, 375] on p "Workflow Automation: Automated data ingestion, processing, and storage using Az…" at bounding box center [702, 398] width 346 height 46
type input "Senior Software Engineer / Software Engineer"
type input "Algomus (Algo)"
type input "02/2024"
type input "[GEOGRAPHIC_DATA]"
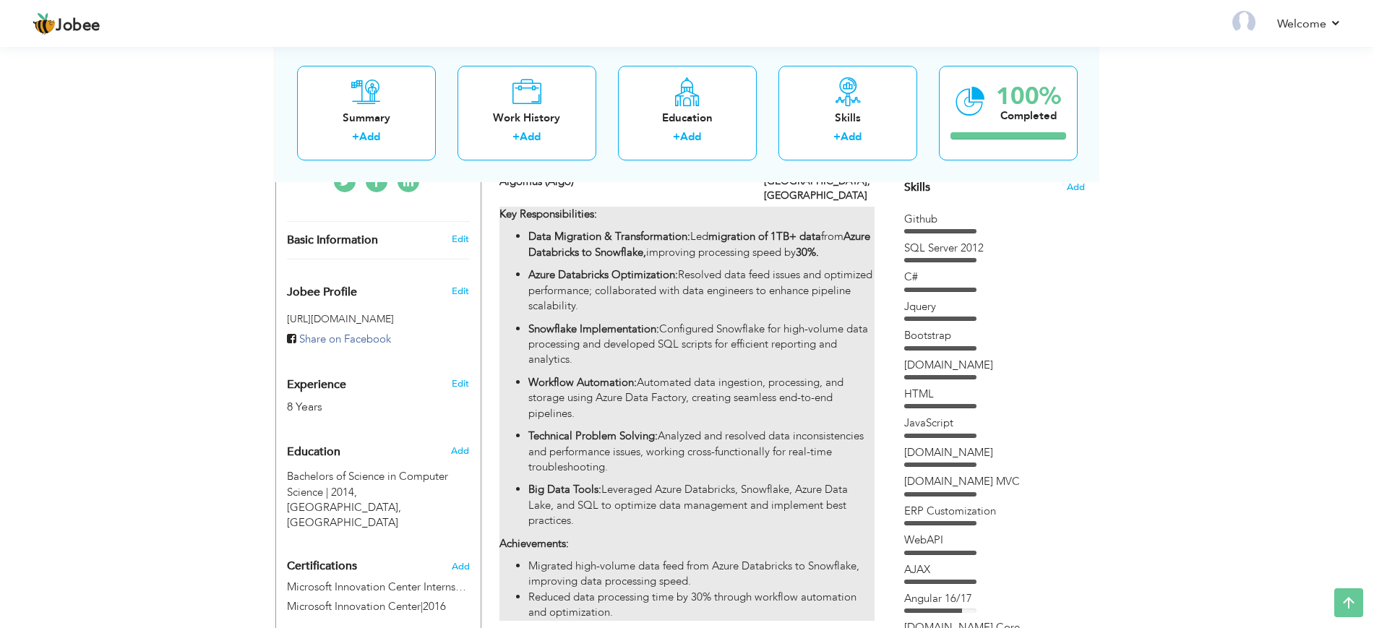
type input "[GEOGRAPHIC_DATA]"
checkbox input "true"
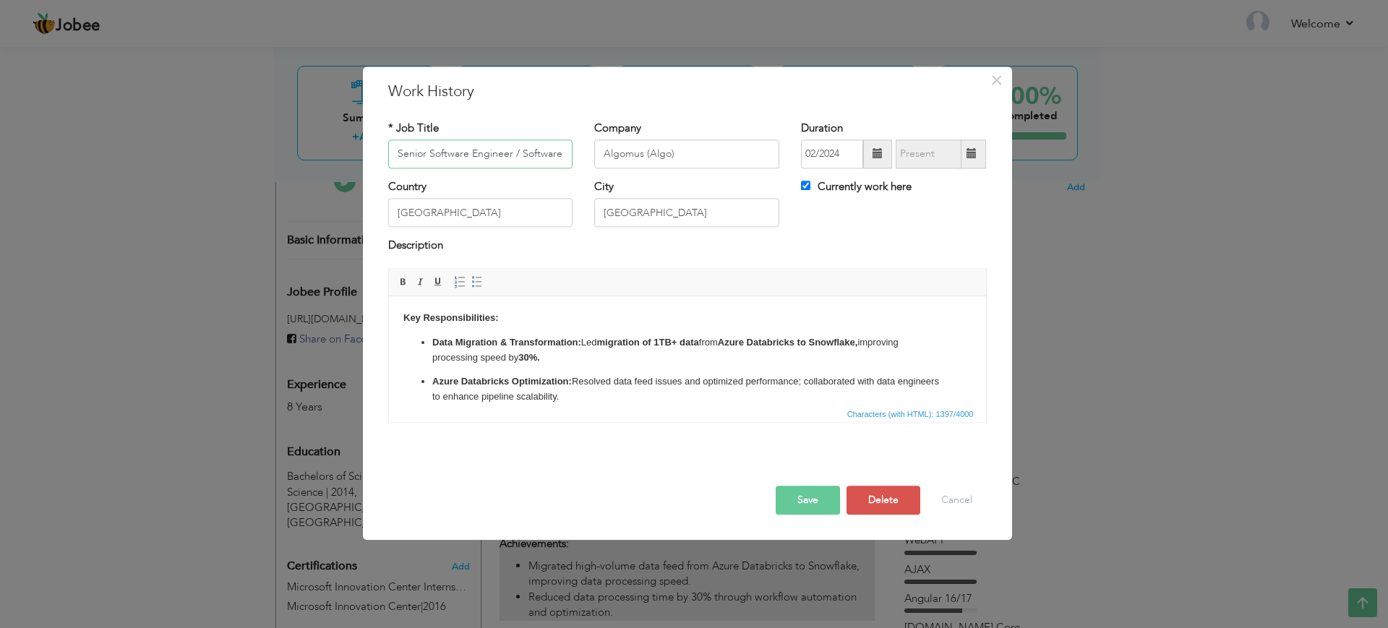
scroll to position [0, 39]
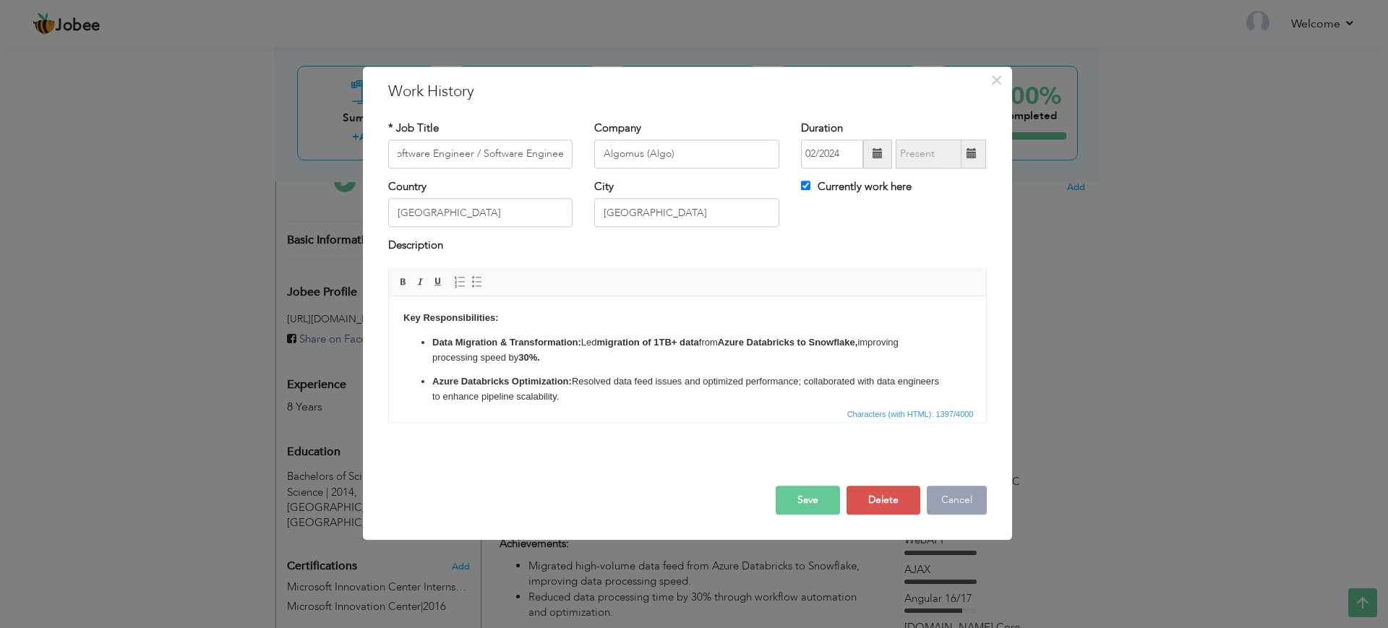
click at [957, 500] on button "Cancel" at bounding box center [957, 500] width 60 height 29
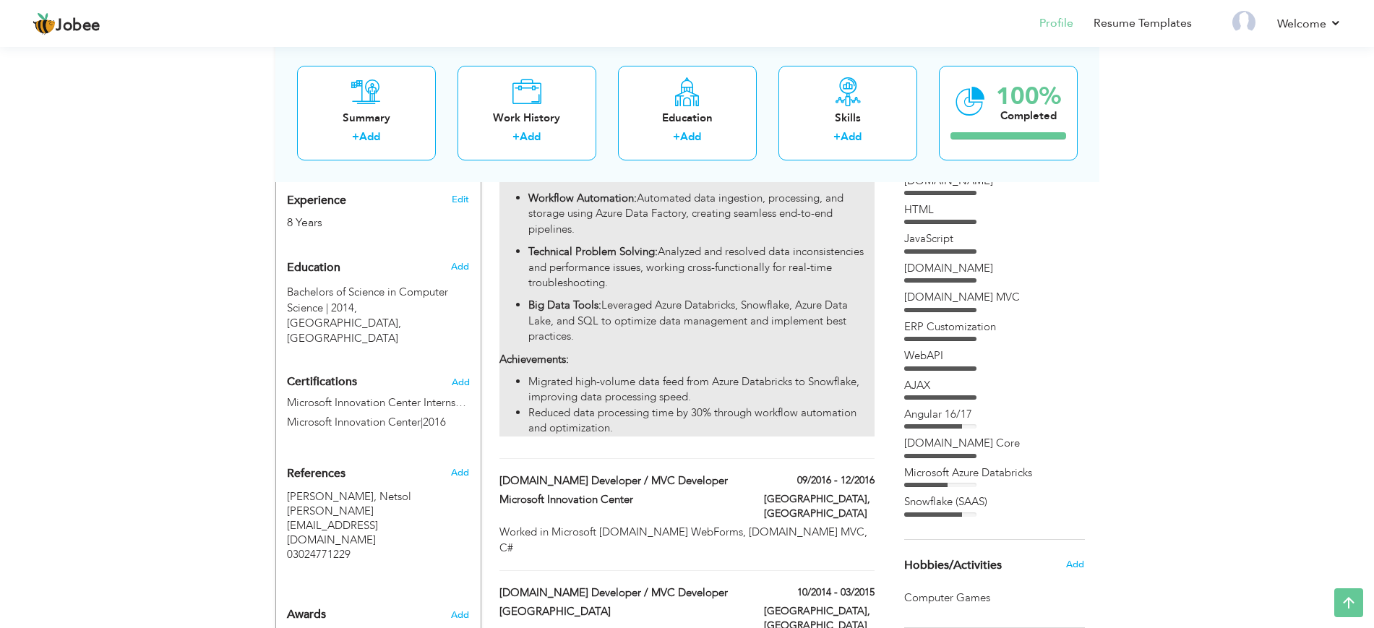
scroll to position [1100, 0]
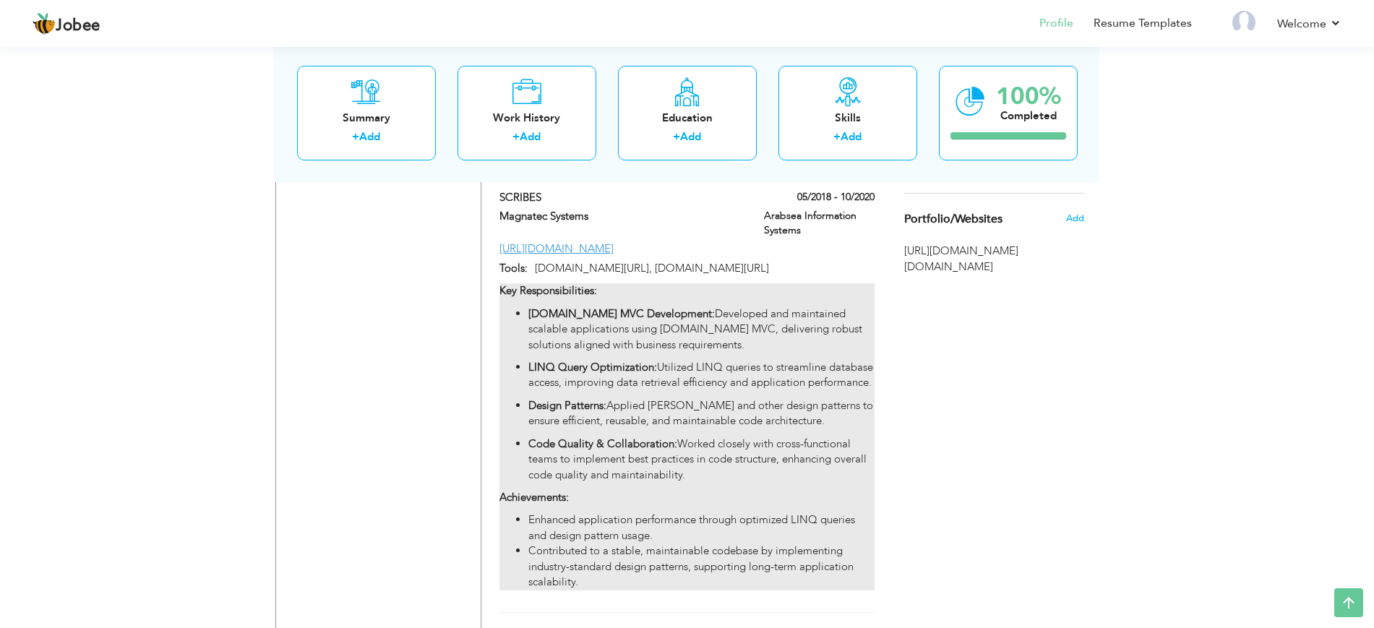
click at [728, 437] on p "Code Quality & Collaboration: Worked closely with cross-functional teams to imp…" at bounding box center [702, 460] width 346 height 46
type input "SCRIBES"
type input "Magnatec Systems"
type input "05/2018"
type input "10/2020"
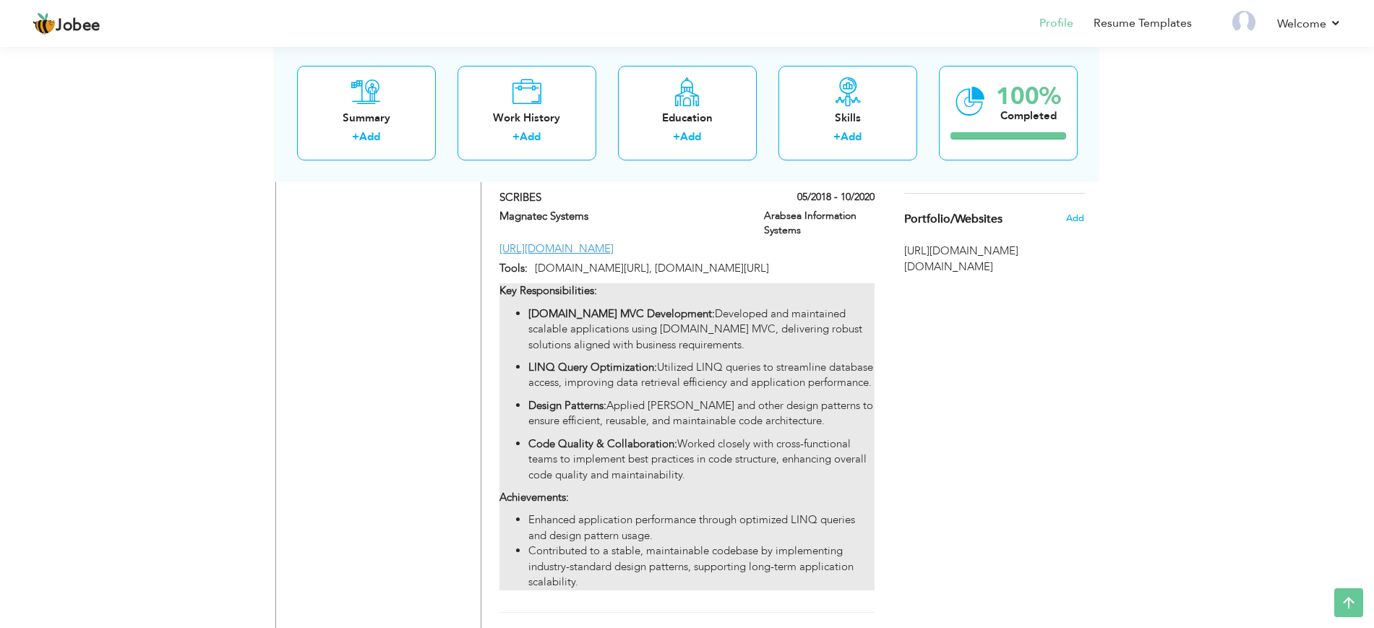
type input "[URL][DOMAIN_NAME]"
type input "[DOMAIN_NAME][URL], [DOMAIN_NAME][URL]"
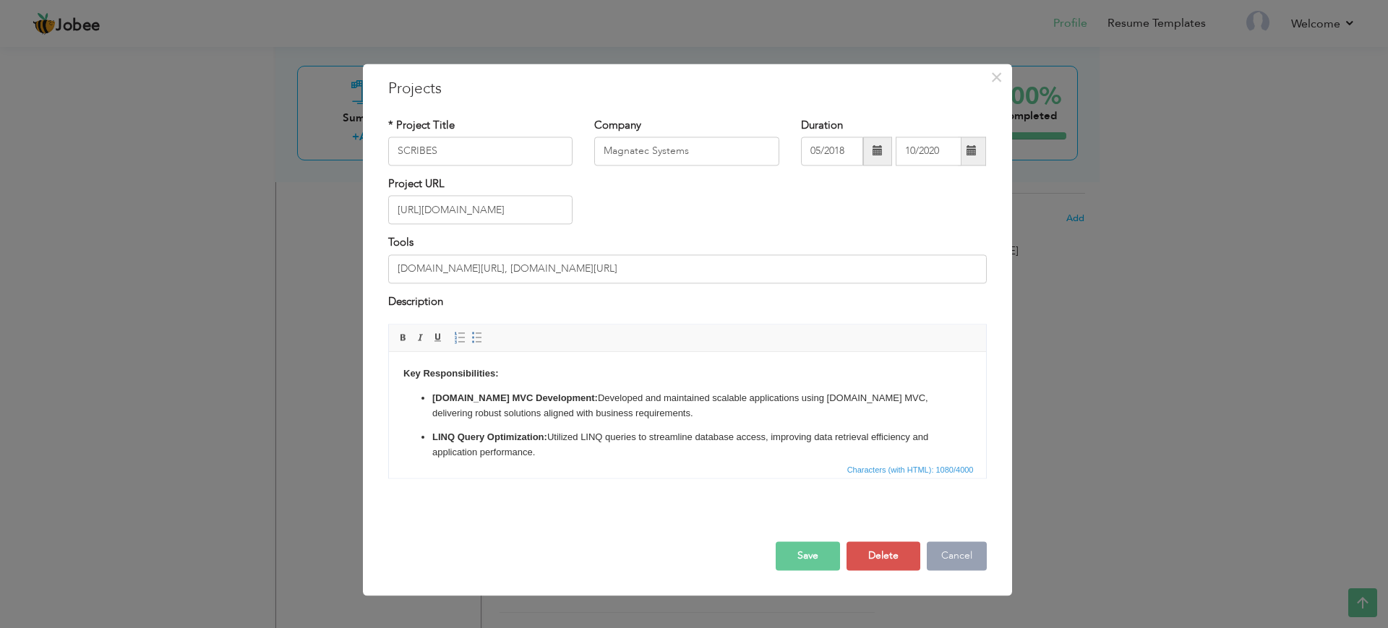
click at [938, 555] on button "Cancel" at bounding box center [957, 556] width 60 height 29
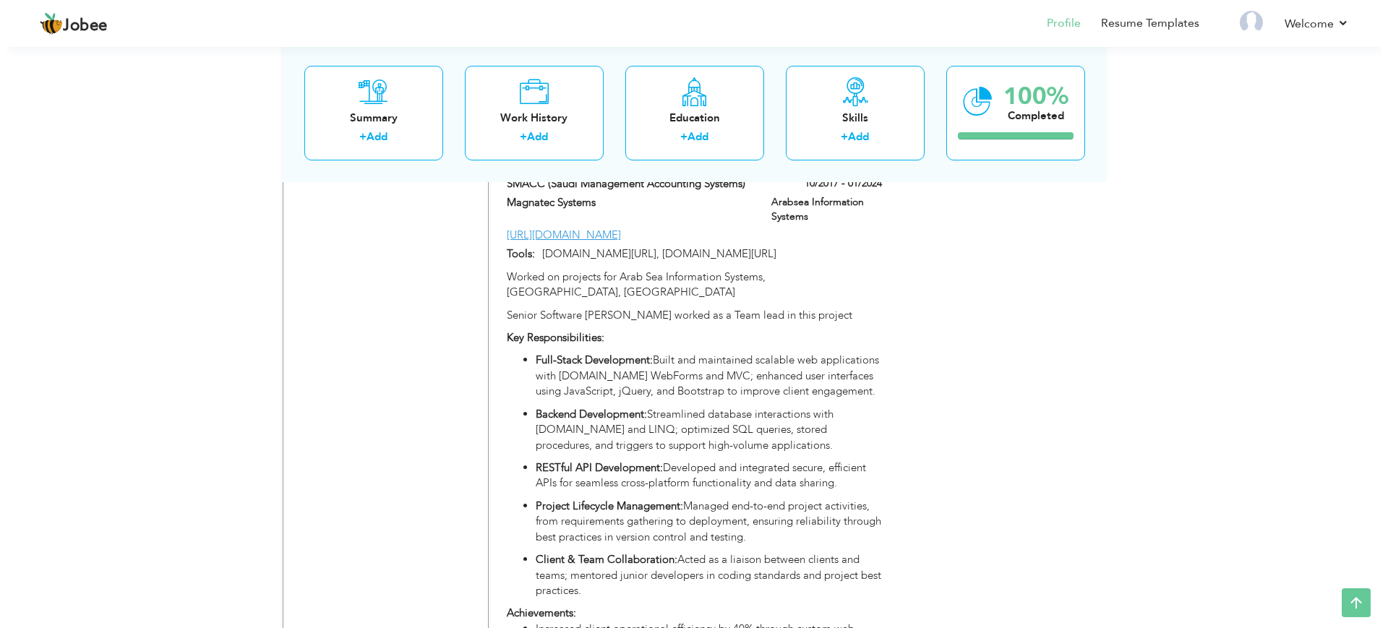
scroll to position [1552, 0]
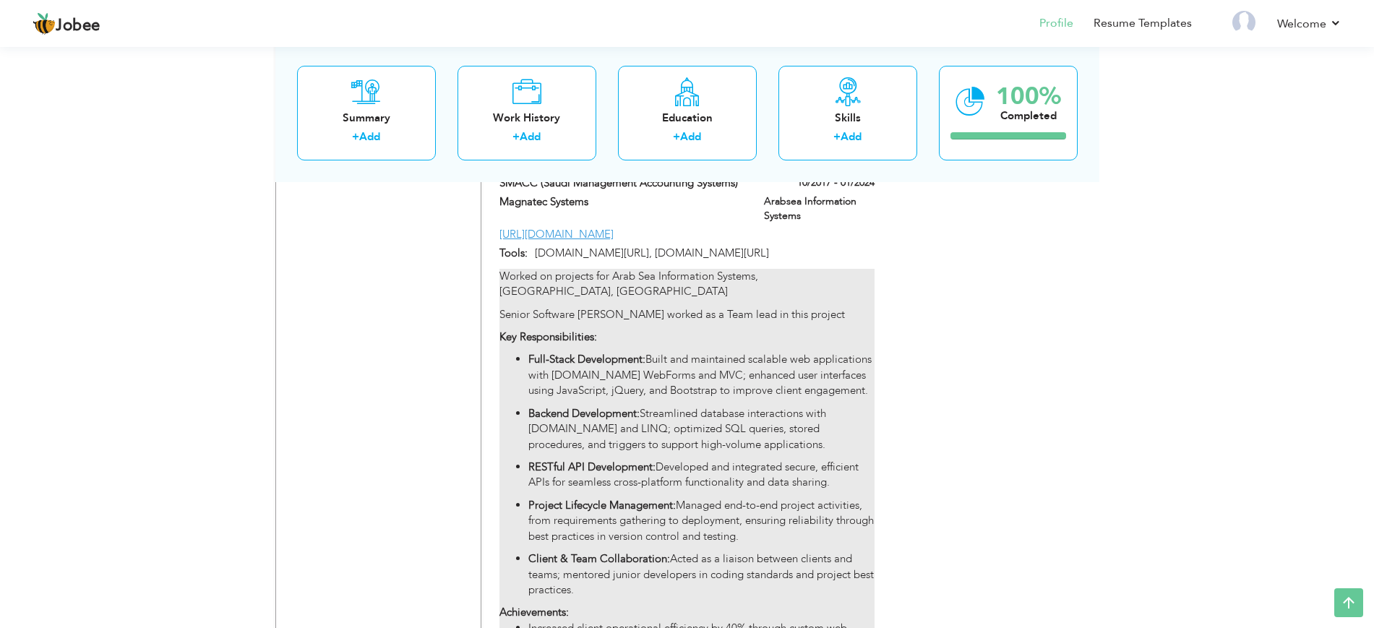
click at [743, 460] on p "RESTful API Development: Developed and integrated secure, efficient APIs for se…" at bounding box center [702, 475] width 346 height 31
type input "SMACC (Saudi Management Accounting Systems)"
type input "10/2017"
type input "01/2024"
type input "[URL][DOMAIN_NAME]"
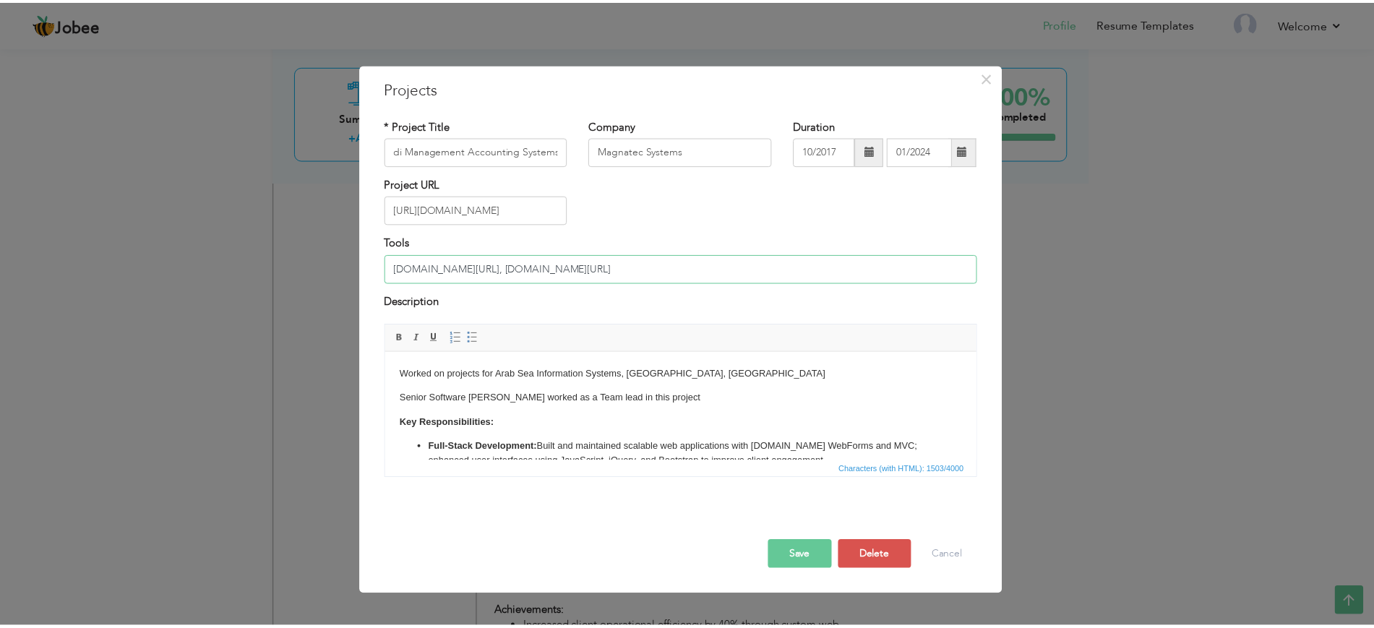
scroll to position [0, 0]
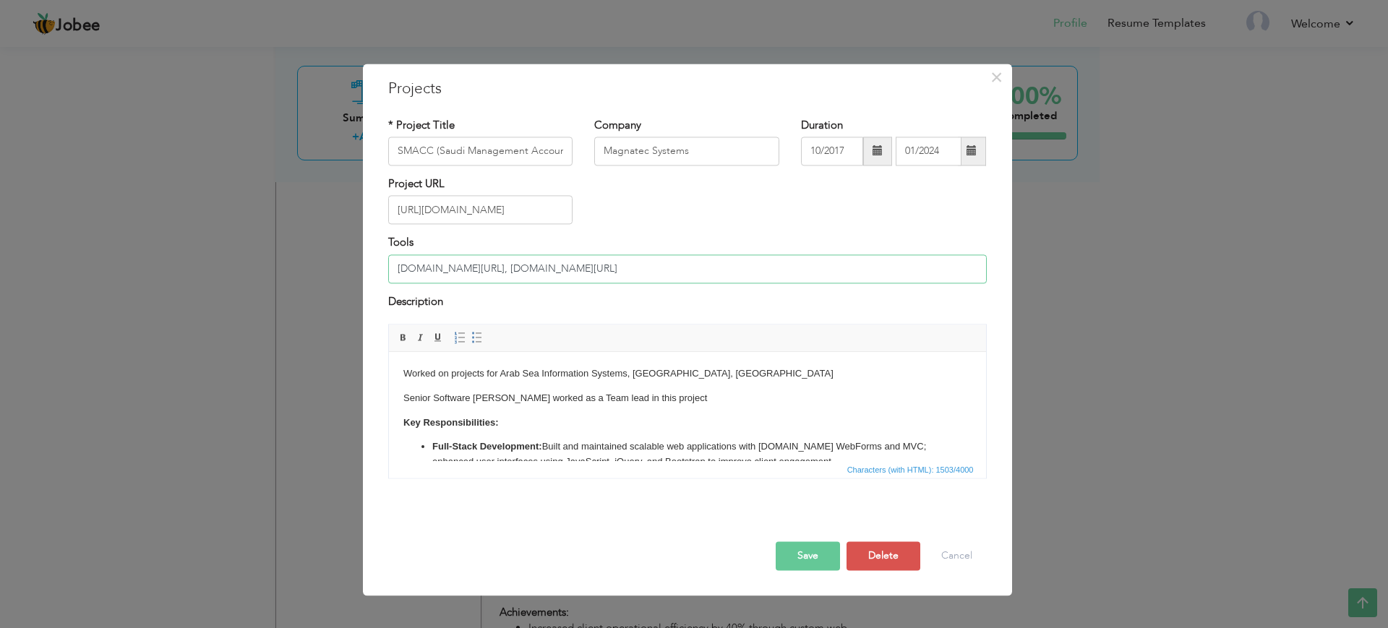
drag, startPoint x: 638, startPoint y: 272, endPoint x: 384, endPoint y: 265, distance: 254.6
click at [384, 265] on div "Tools Asp.net/MVC, Asp.net/SQL/Jquery/Javascript" at bounding box center [687, 265] width 620 height 59
click at [792, 551] on button "Save" at bounding box center [808, 556] width 64 height 29
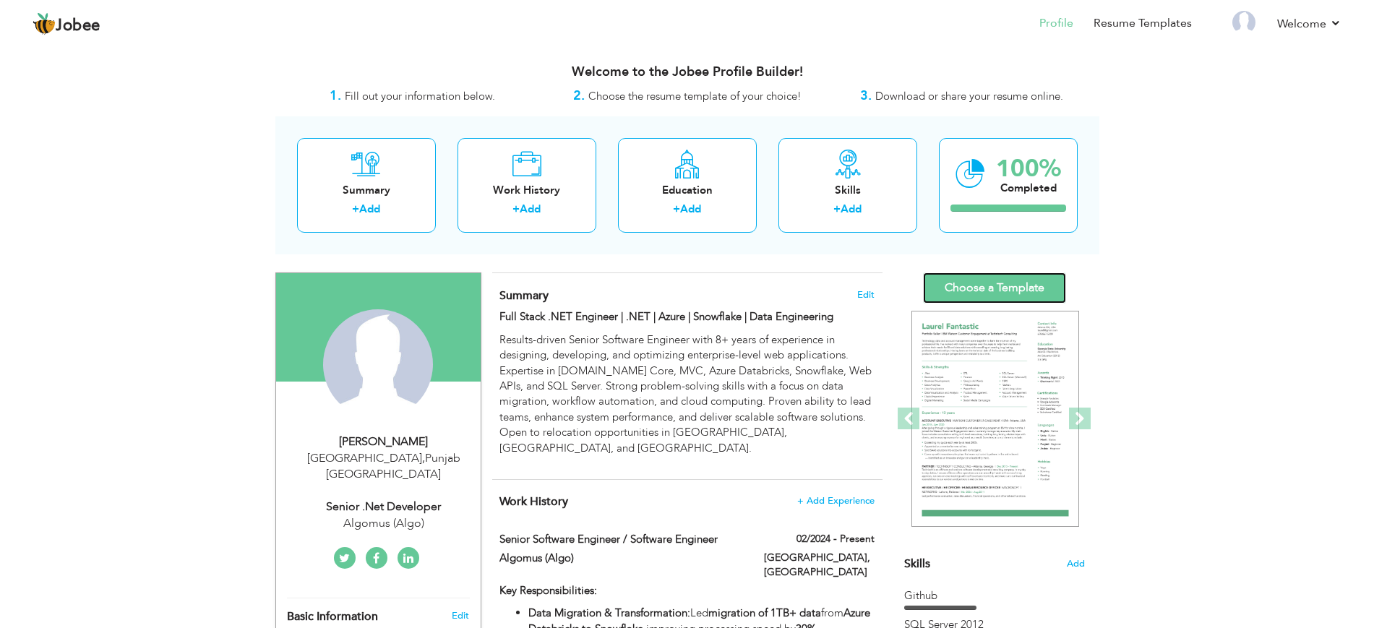
click at [957, 293] on link "Choose a Template" at bounding box center [994, 288] width 143 height 31
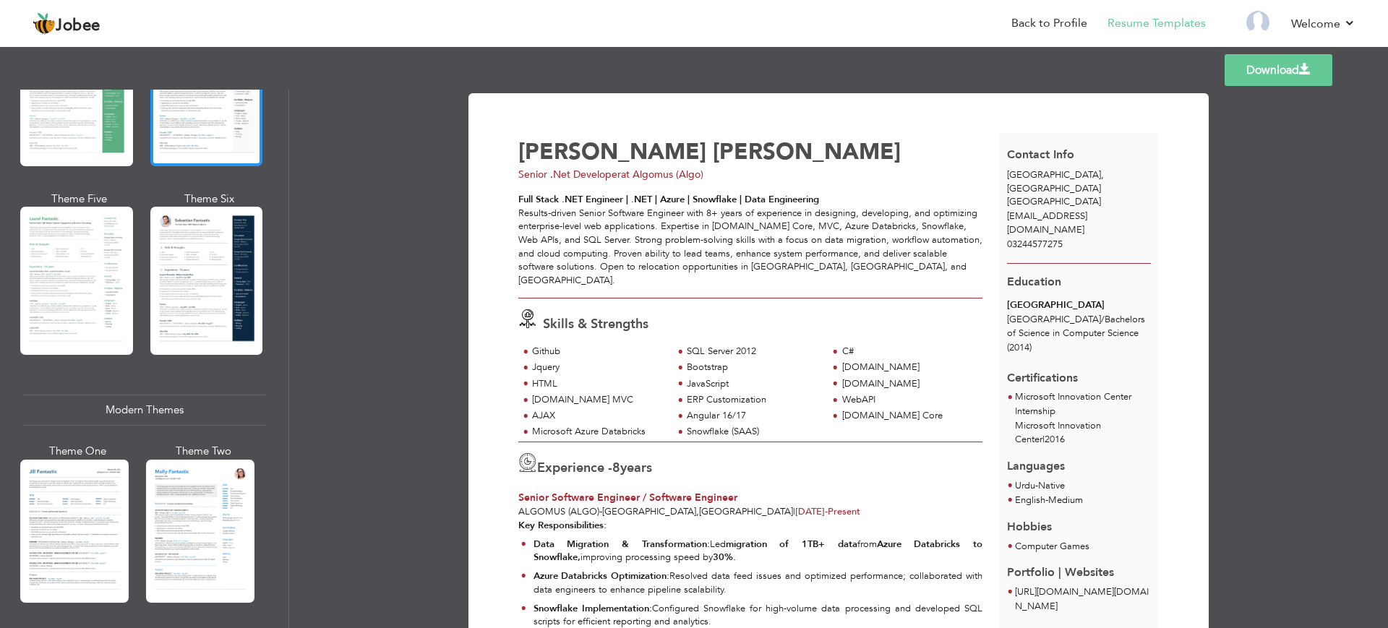
scroll to position [633, 0]
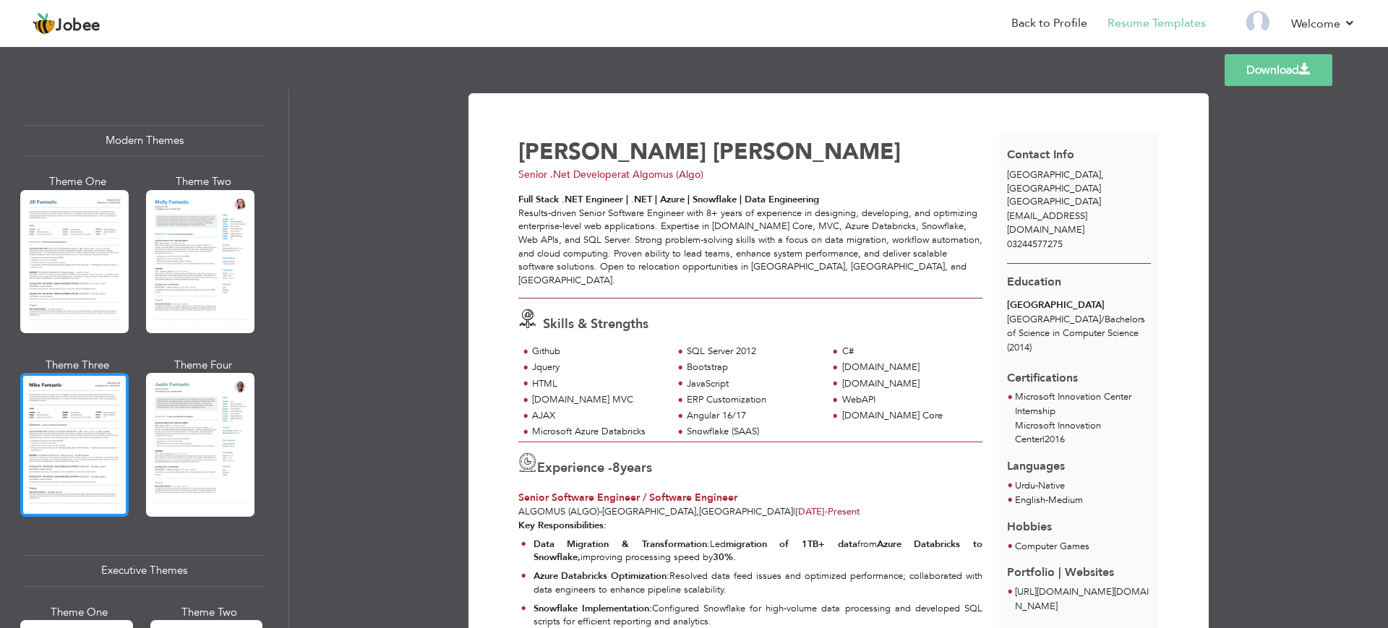
click at [46, 417] on div at bounding box center [74, 444] width 108 height 143
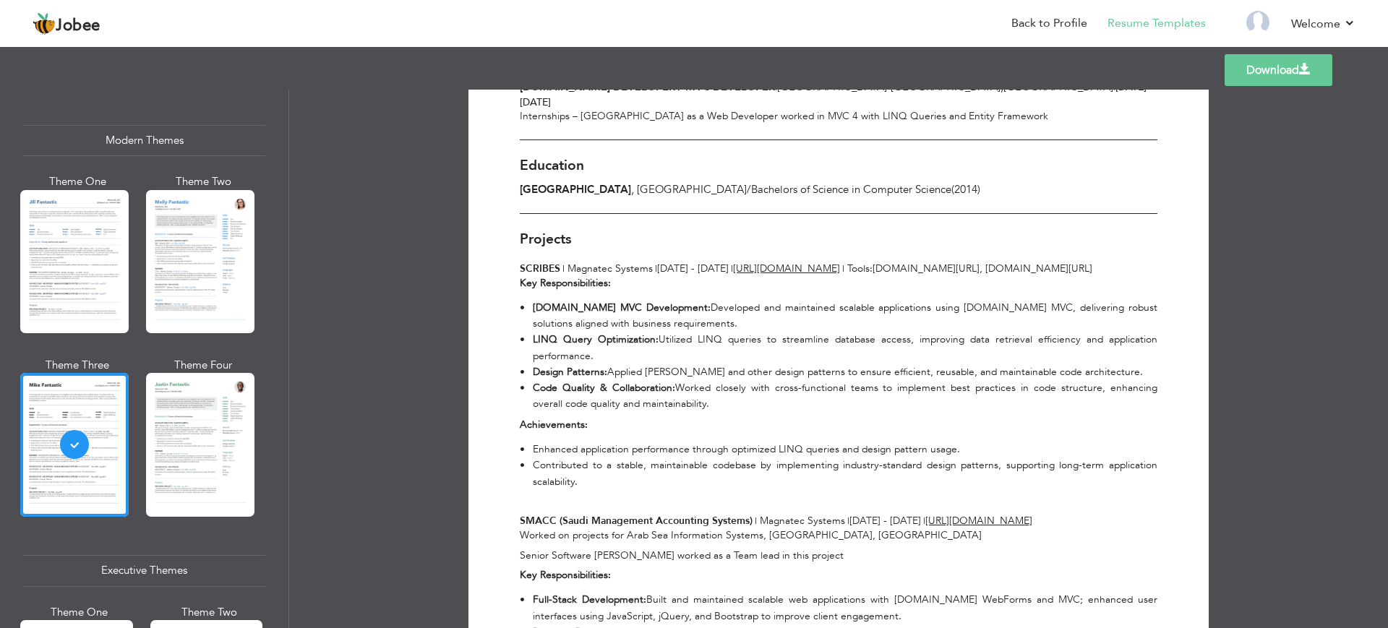
scroll to position [904, 0]
